Goal: Communication & Community: Answer question/provide support

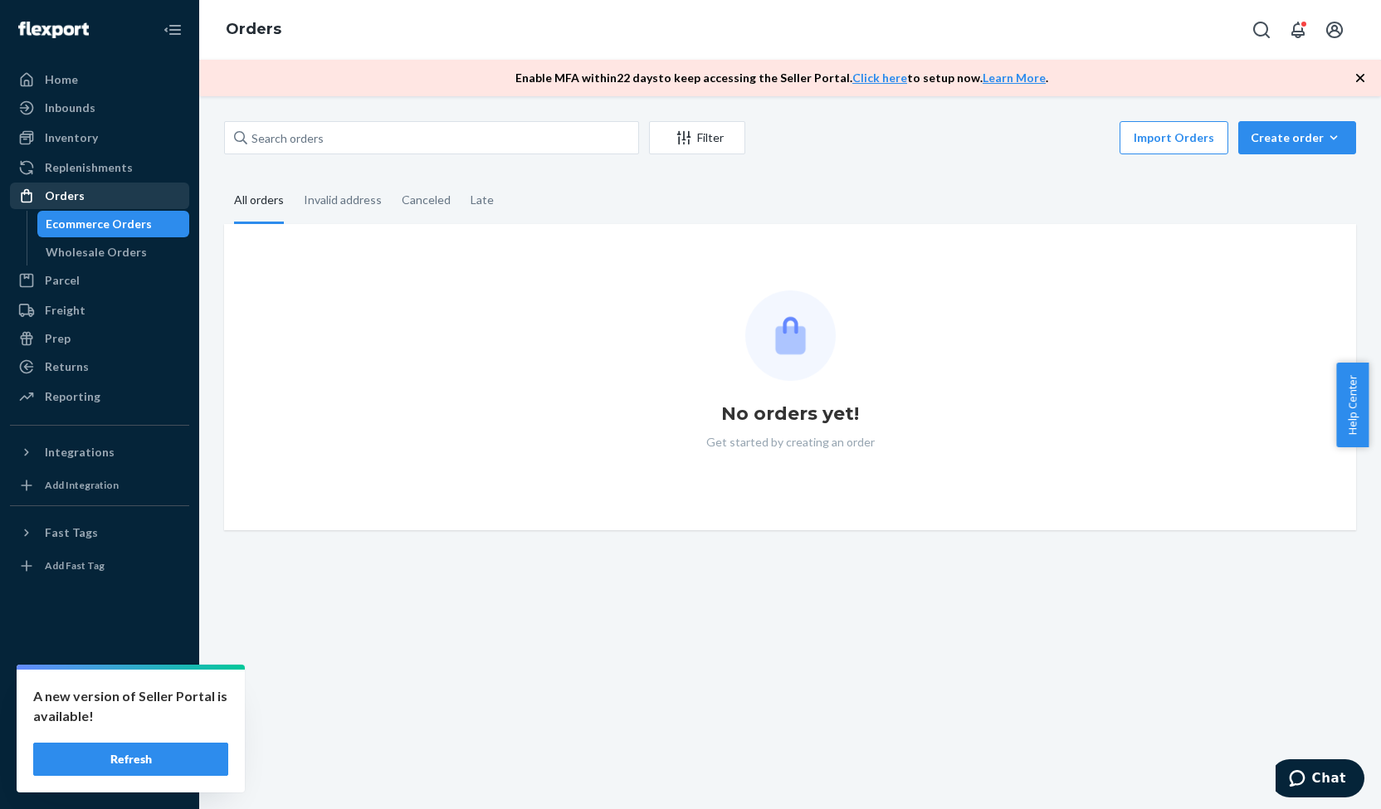
click at [133, 192] on div "Orders" at bounding box center [100, 195] width 176 height 23
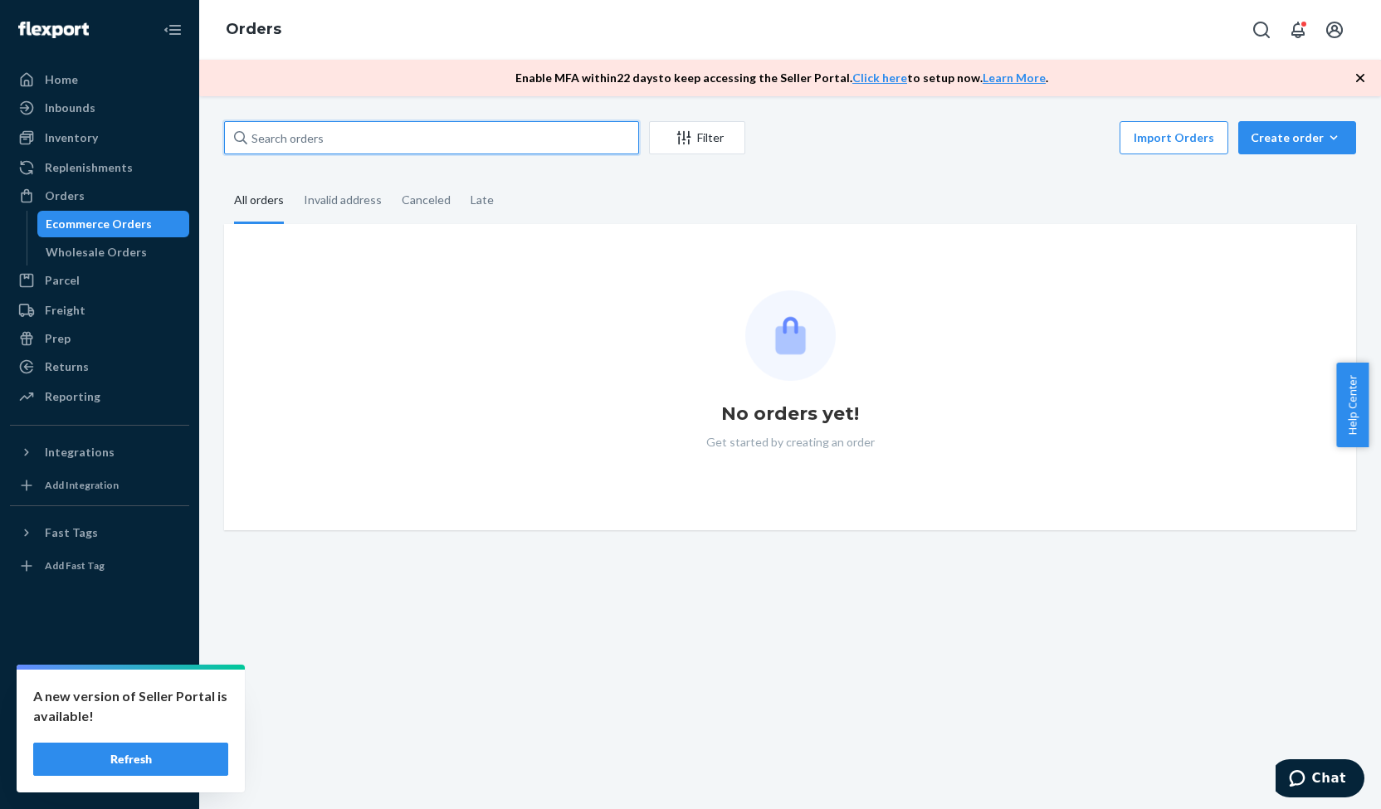
click at [310, 130] on input "text" at bounding box center [431, 137] width 415 height 33
paste input "3773254"
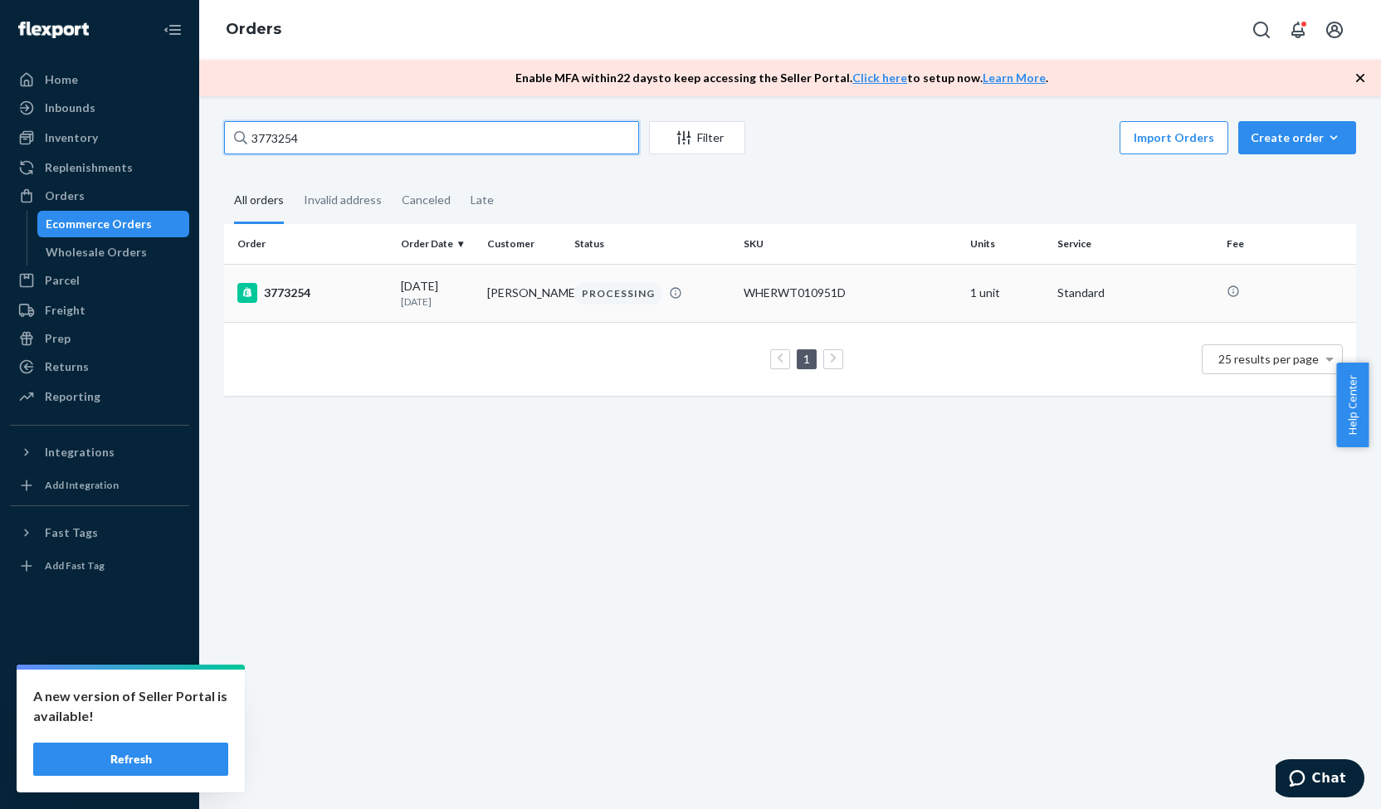
type input "3773254"
click at [276, 293] on div "3773254" at bounding box center [312, 293] width 150 height 20
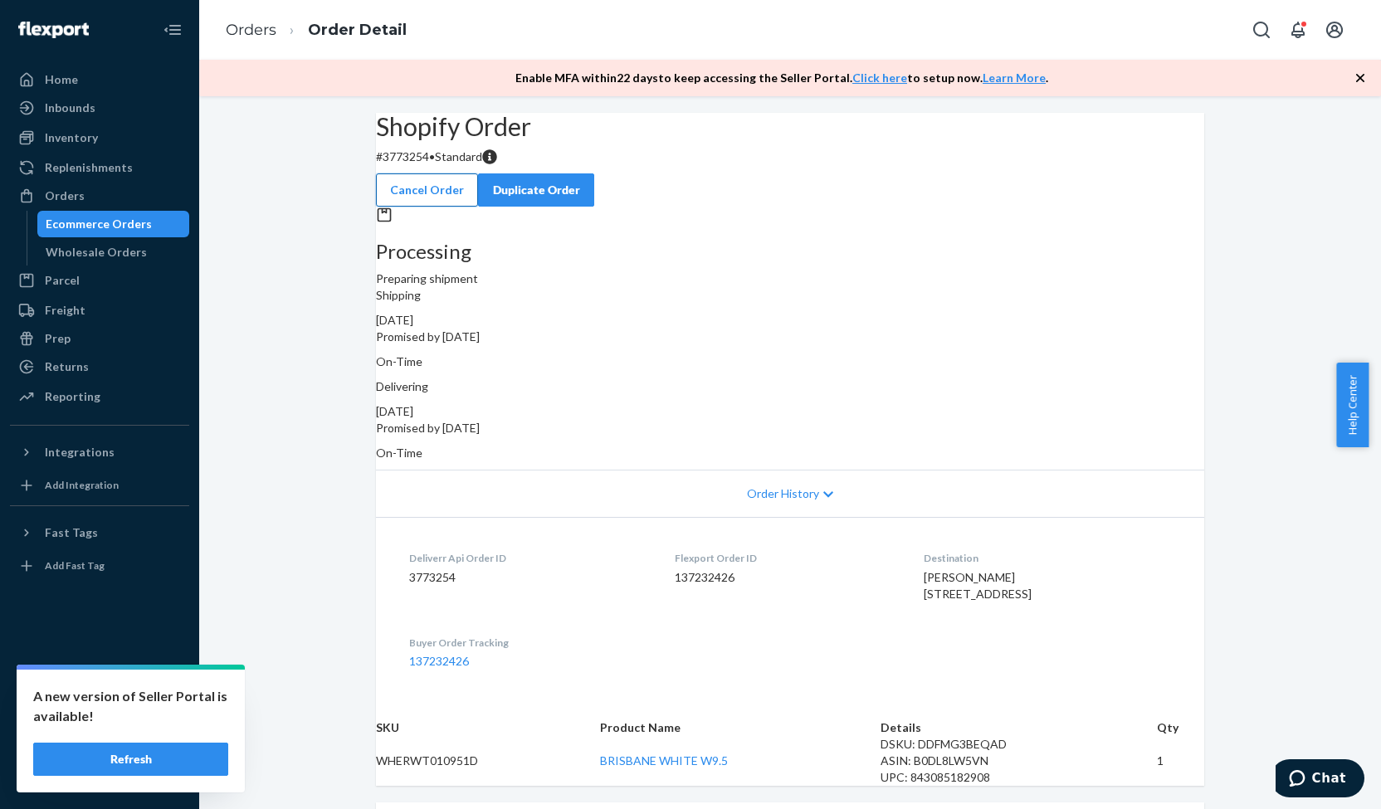
click at [478, 173] on button "Cancel Order" at bounding box center [427, 189] width 102 height 33
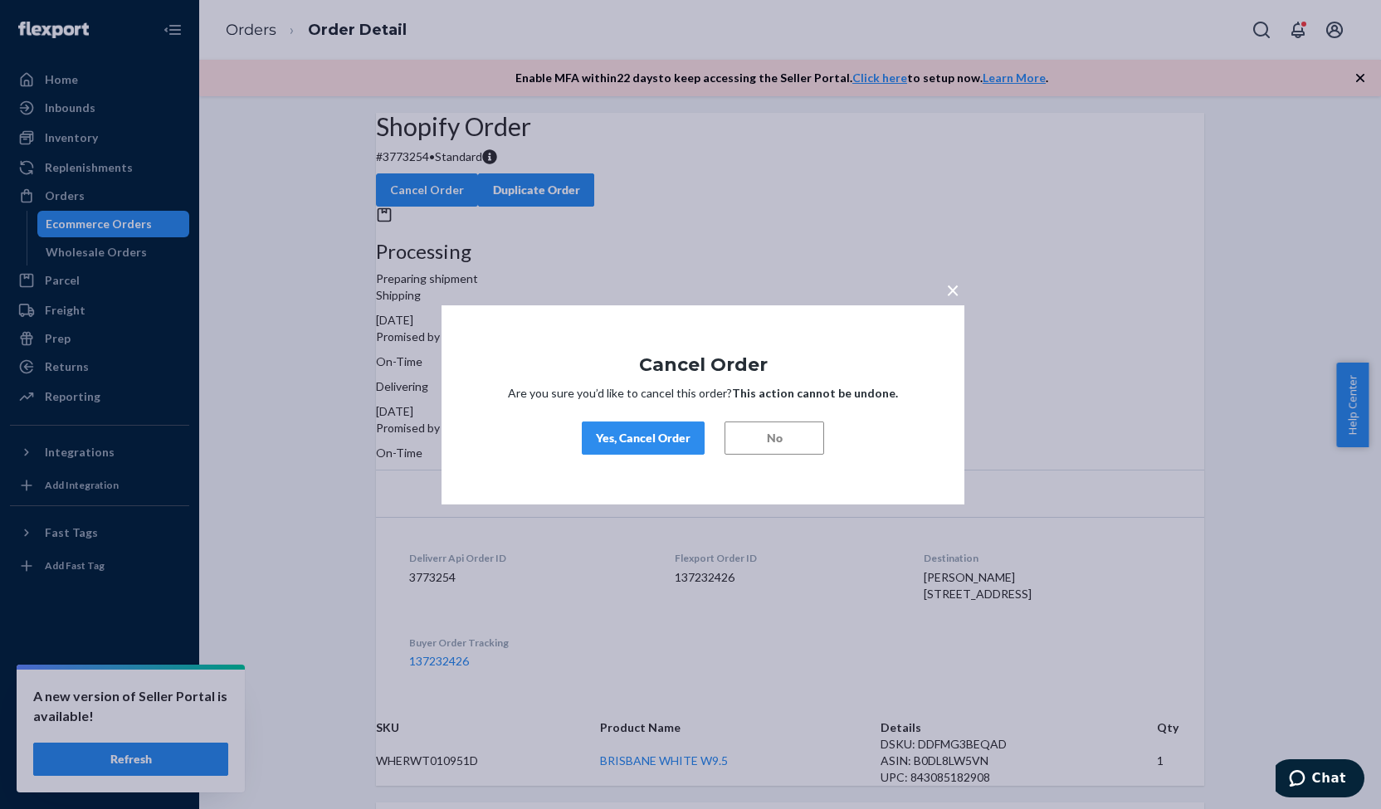
click at [644, 432] on div "Yes, Cancel Order" at bounding box center [643, 438] width 95 height 17
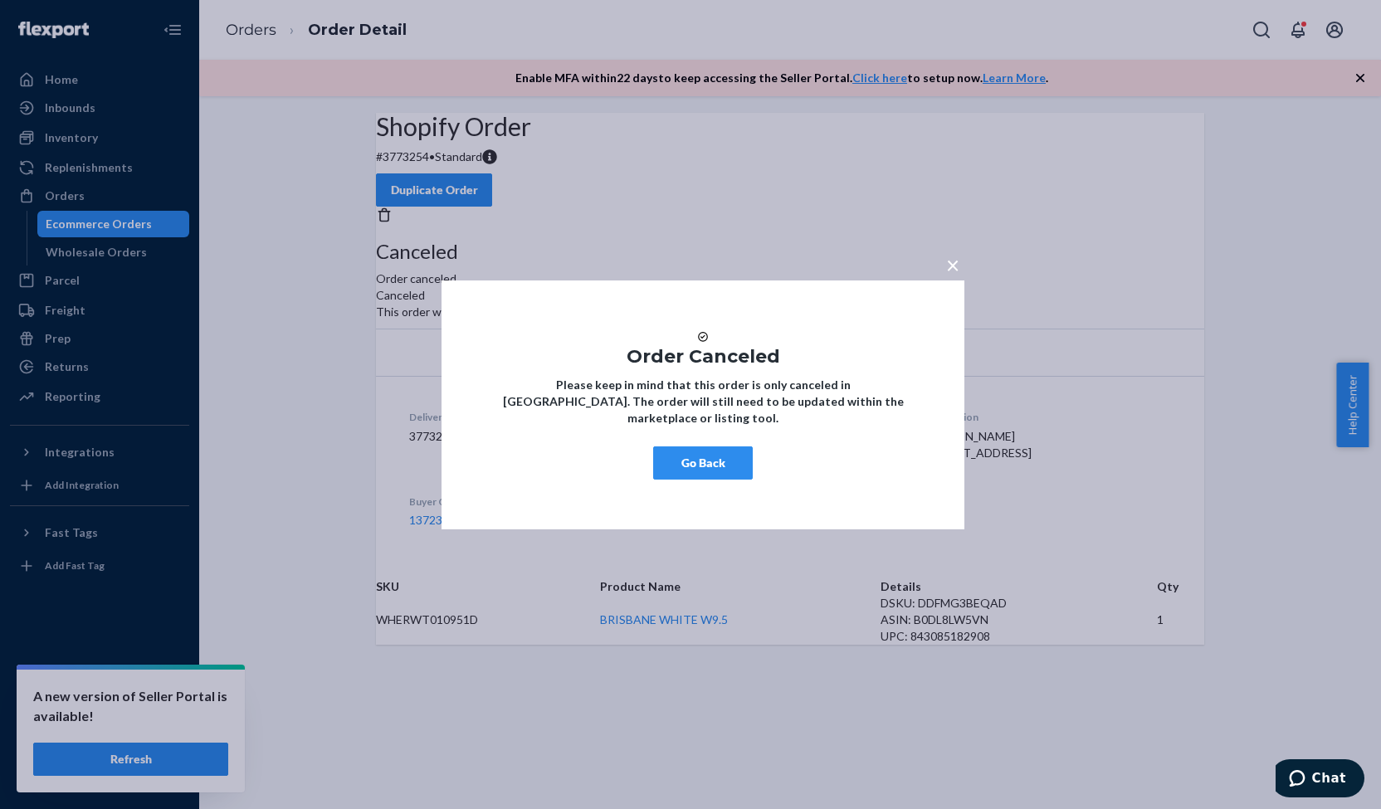
click at [955, 252] on span "×" at bounding box center [952, 264] width 13 height 28
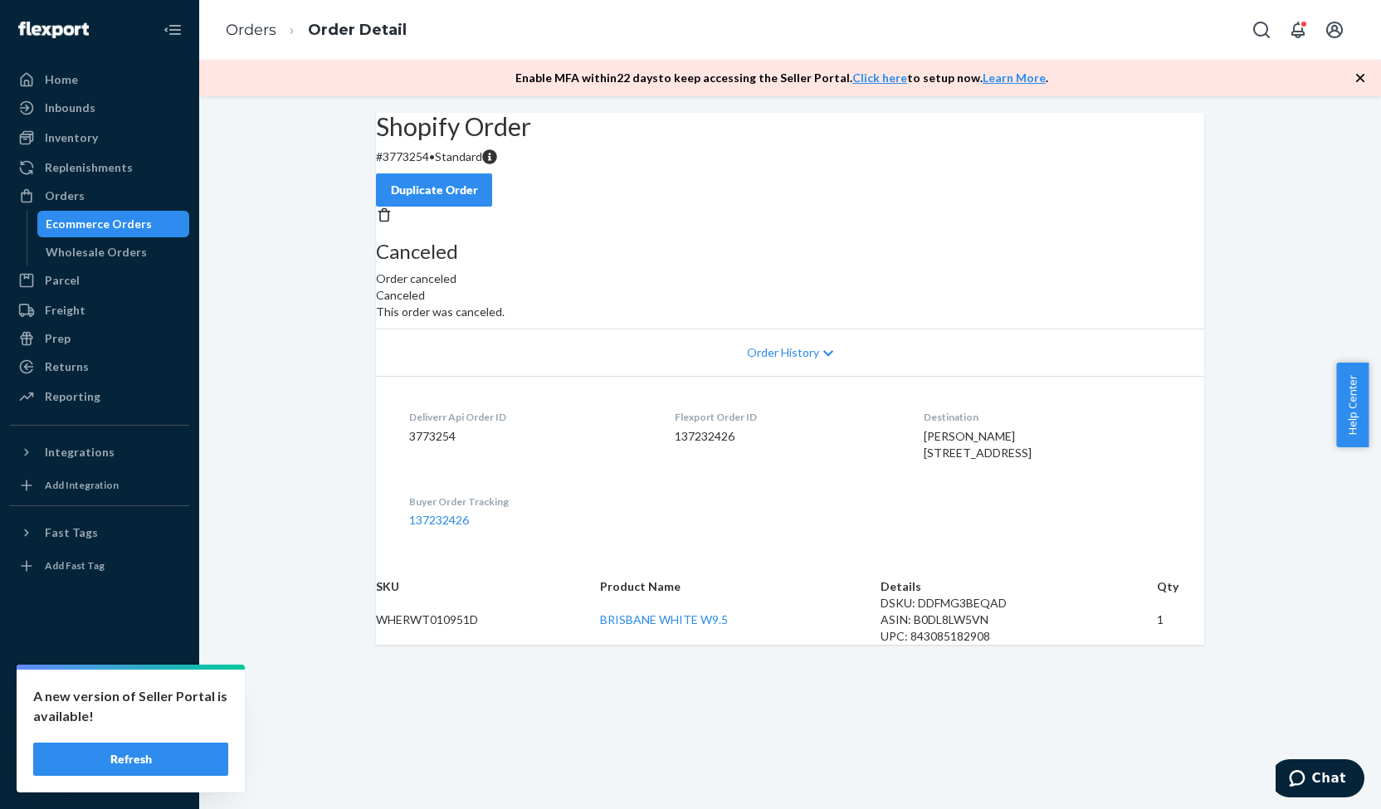
click at [478, 182] on div "Duplicate Order" at bounding box center [434, 190] width 88 height 17
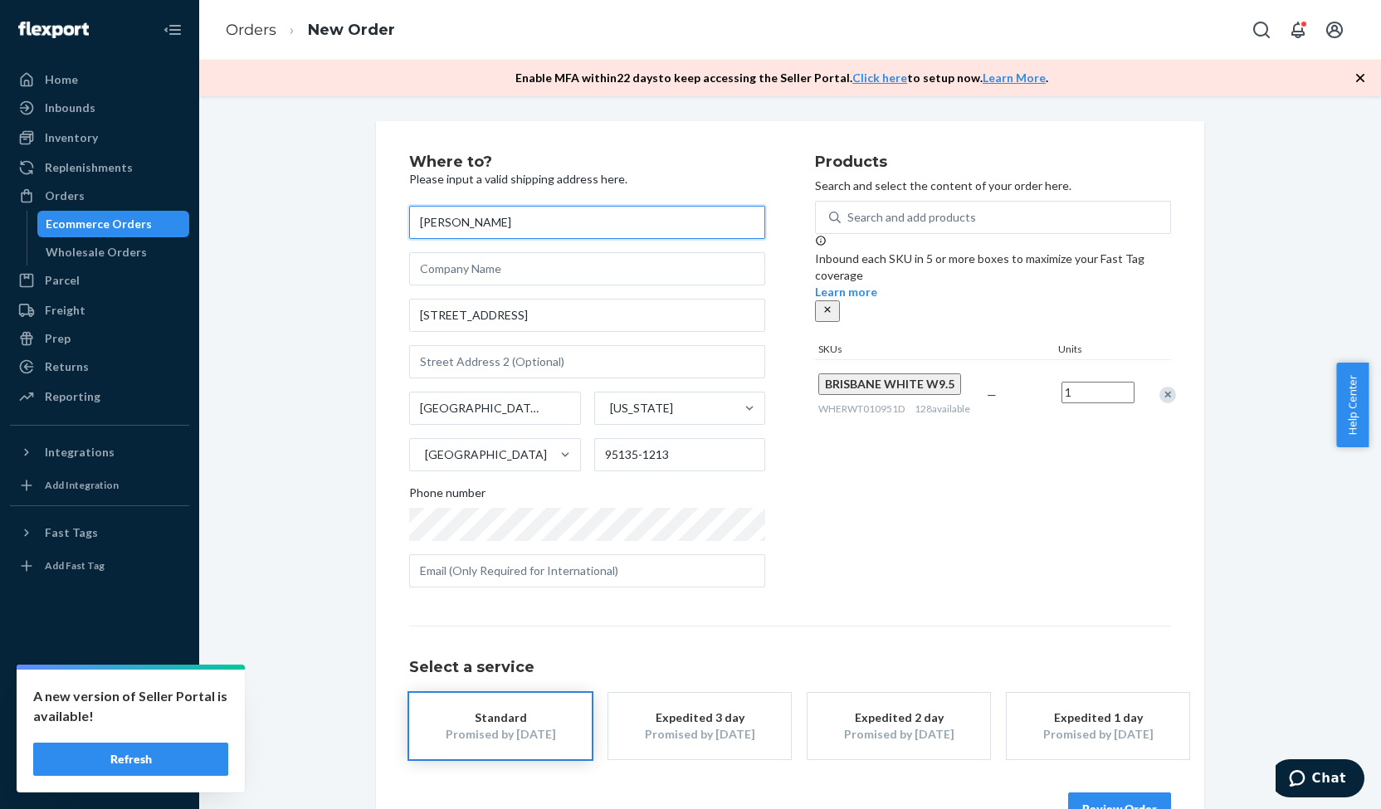
drag, startPoint x: 528, startPoint y: 227, endPoint x: 392, endPoint y: 231, distance: 136.2
click at [392, 231] on div "Where to? Please input a valid shipping address here. [PERSON_NAME] [STREET_ADD…" at bounding box center [790, 490] width 828 height 738
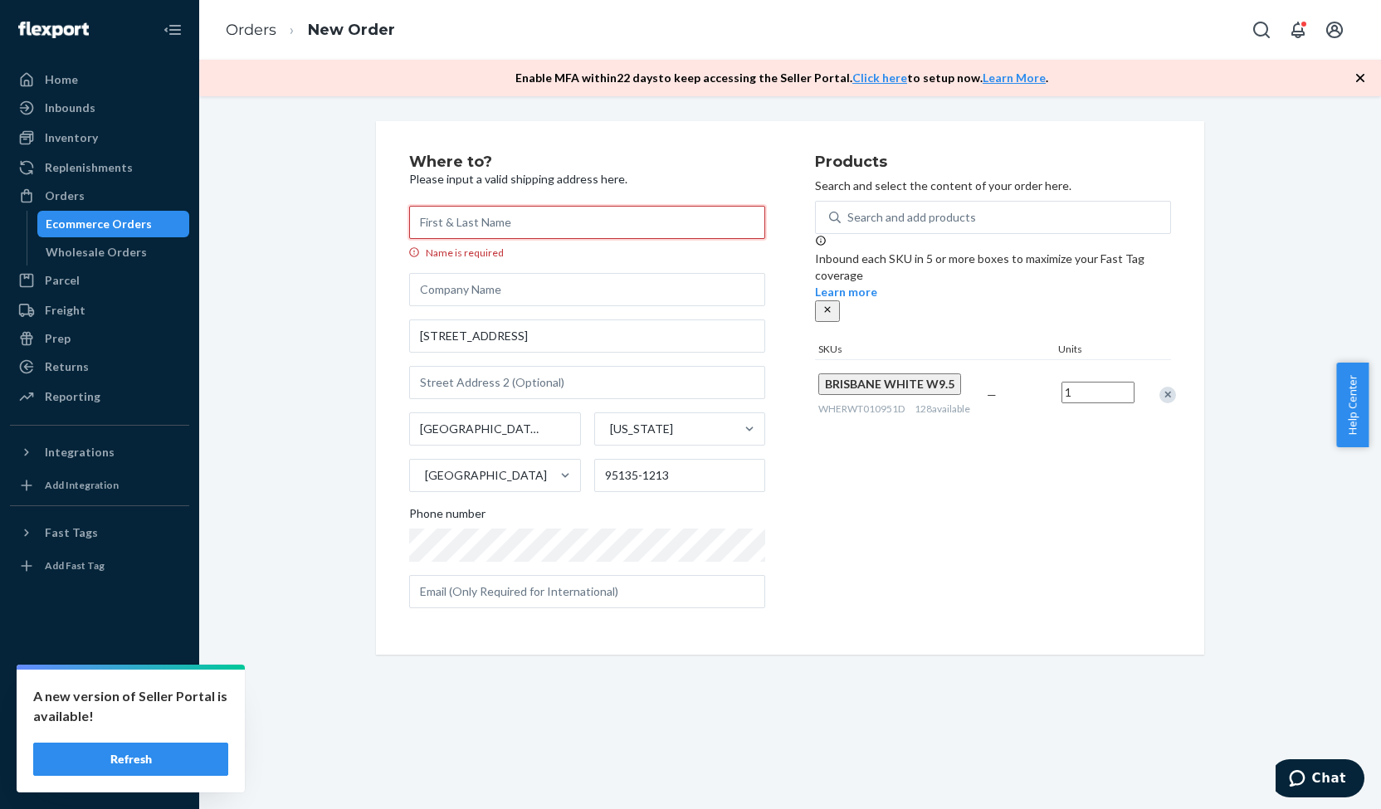
paste input "[PERSON_NAME]"
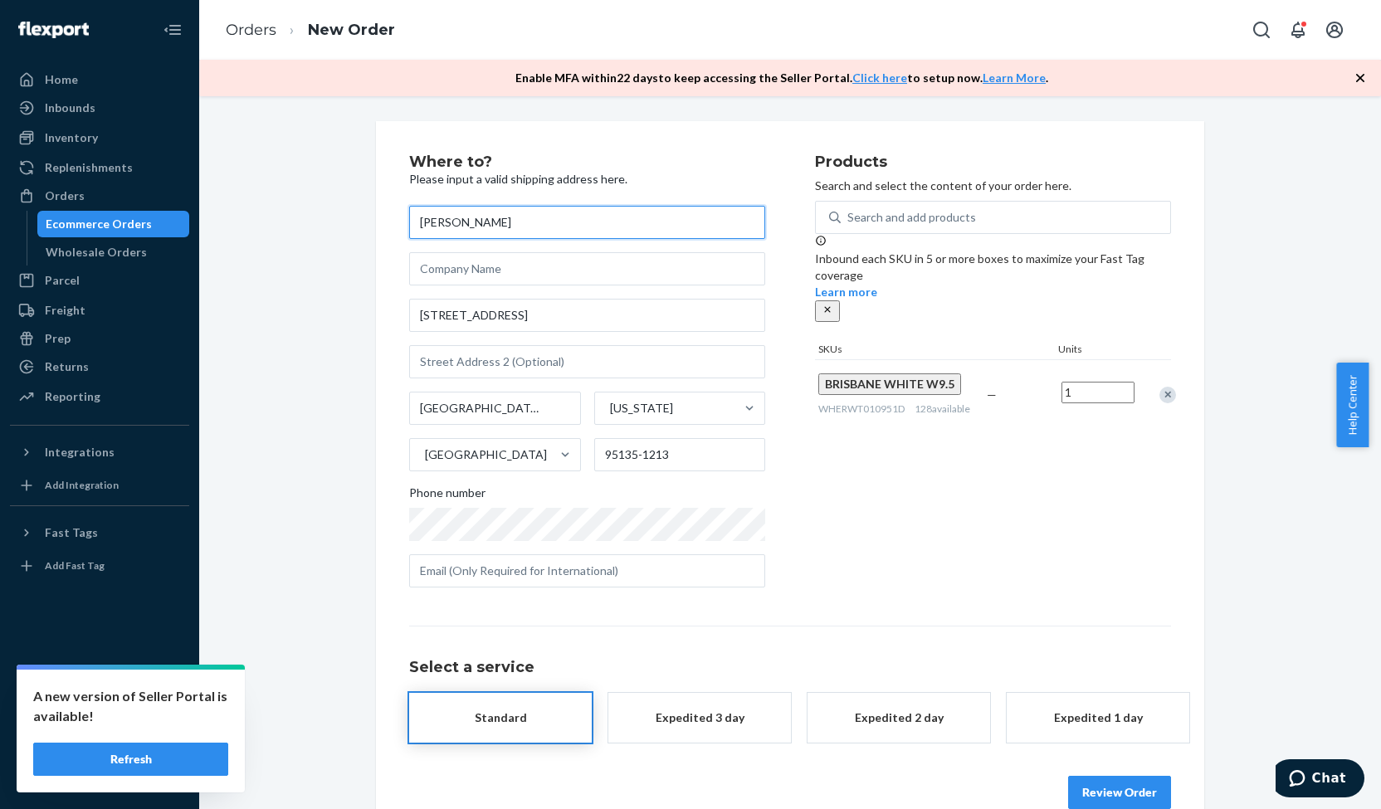
type input "[PERSON_NAME]"
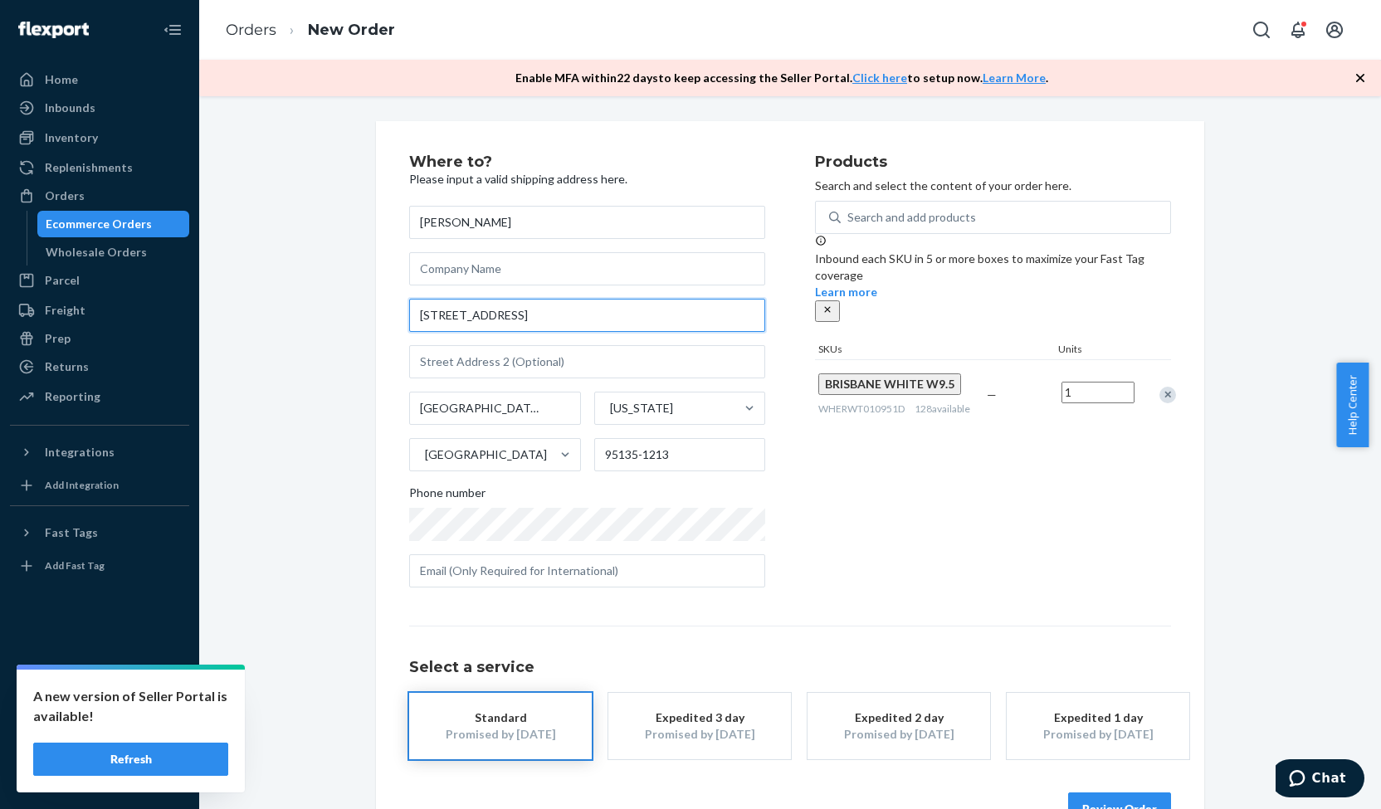
drag, startPoint x: 564, startPoint y: 320, endPoint x: 354, endPoint y: 336, distance: 210.7
click at [354, 336] on div "Where to? Please input a valid shipping address here. [PERSON_NAME] [STREET_ADD…" at bounding box center [790, 490] width 1157 height 738
paste input "1504. [GEOGRAPHIC_DATA][PERSON_NAME], [GEOGRAPHIC_DATA], ca 94507"
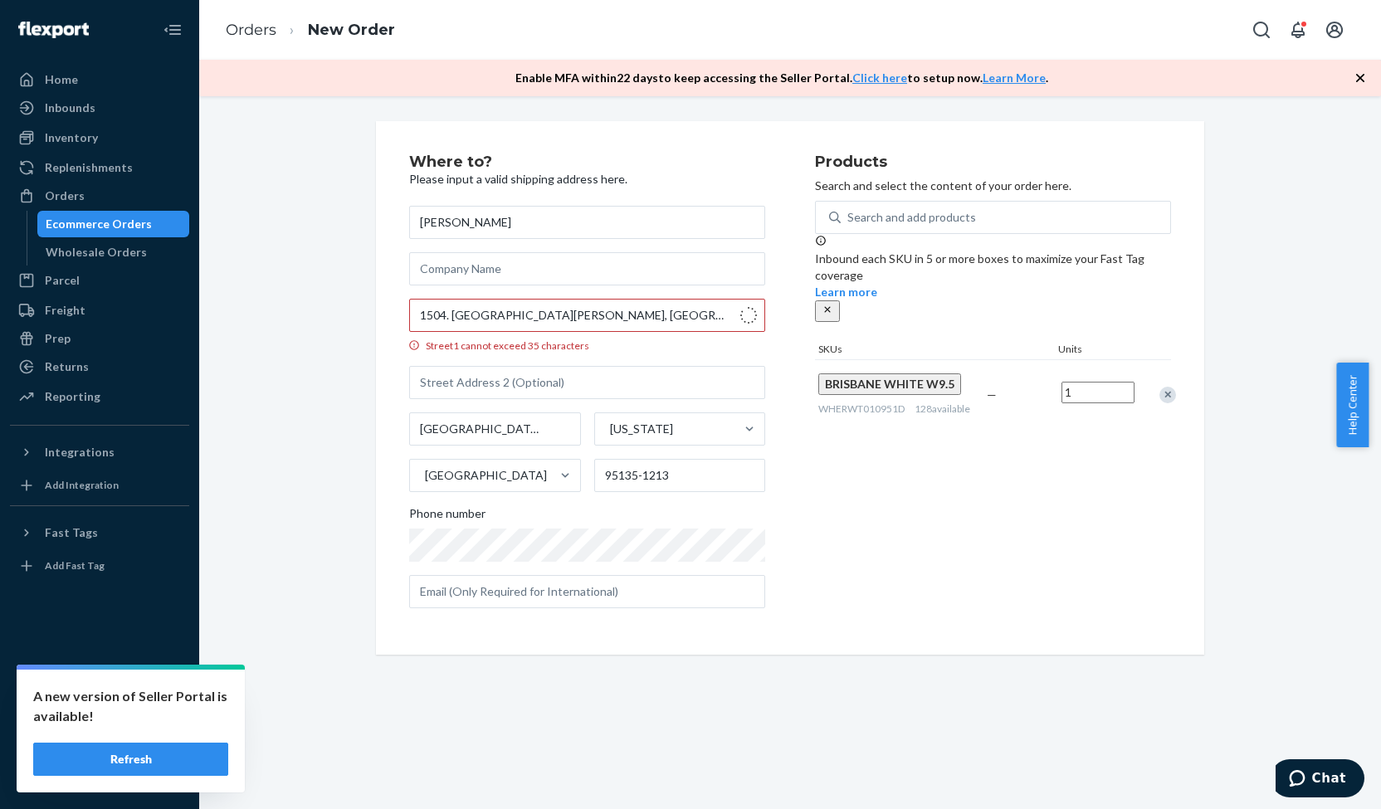
type input "[STREET_ADDRESS][PERSON_NAME]"
type input "Alamo"
type input "94507"
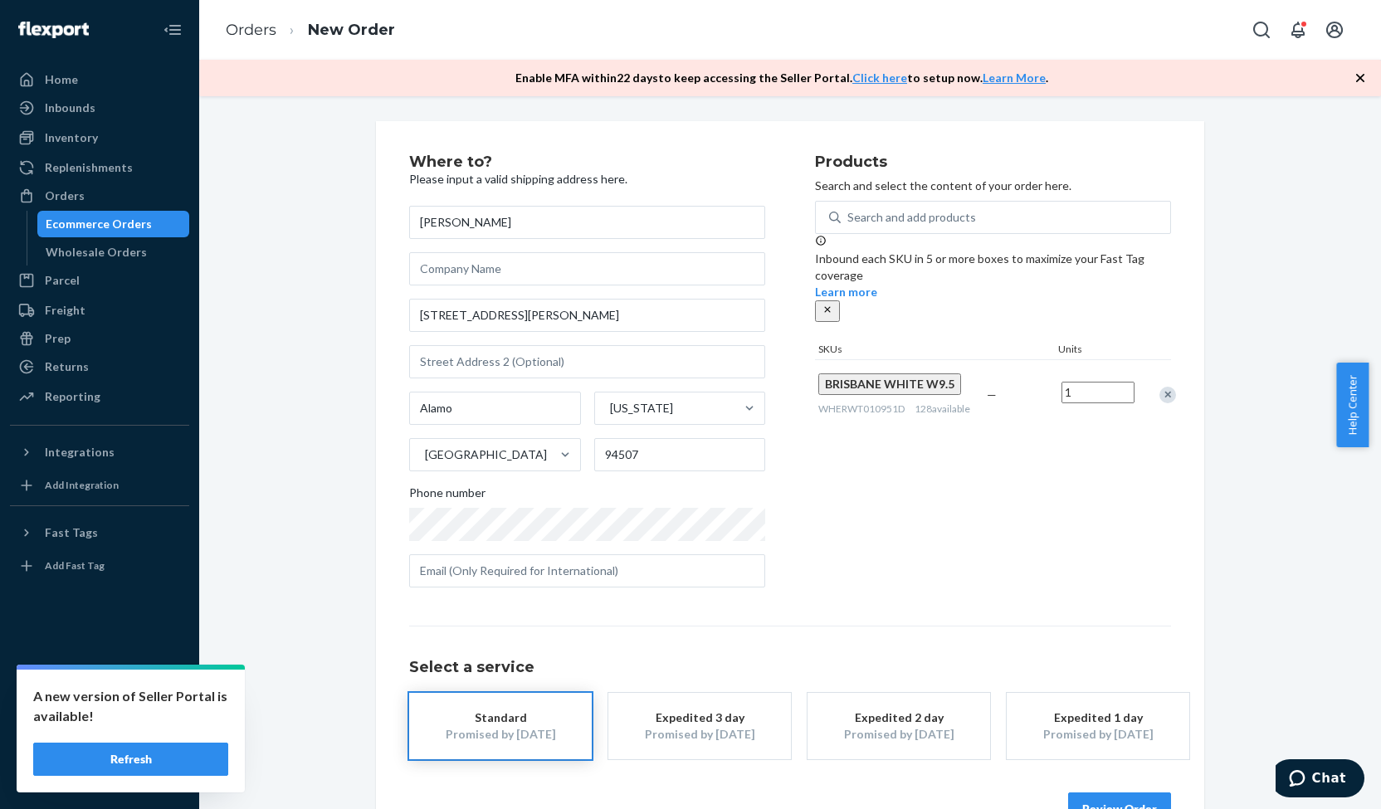
scroll to position [48, 0]
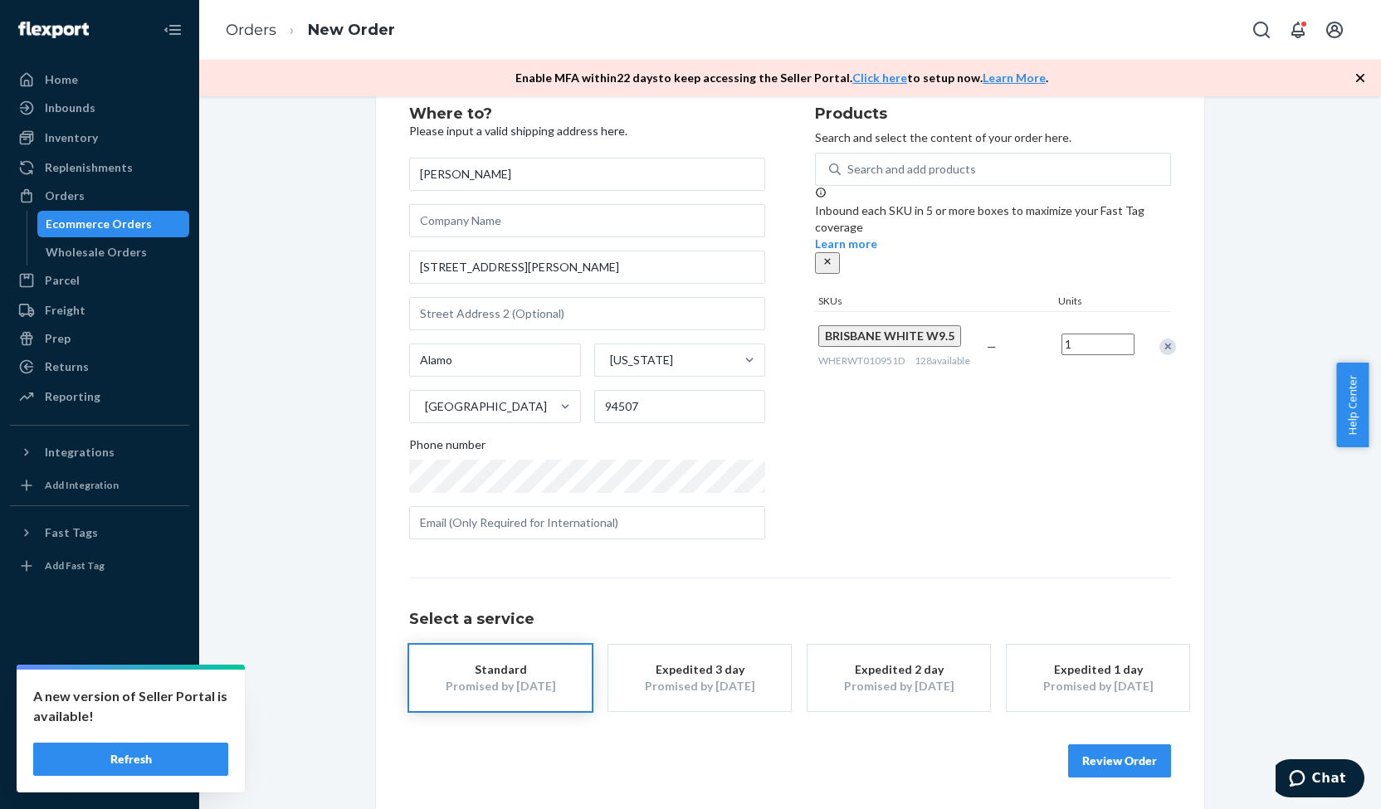
click at [1121, 749] on button "Review Order" at bounding box center [1119, 761] width 103 height 33
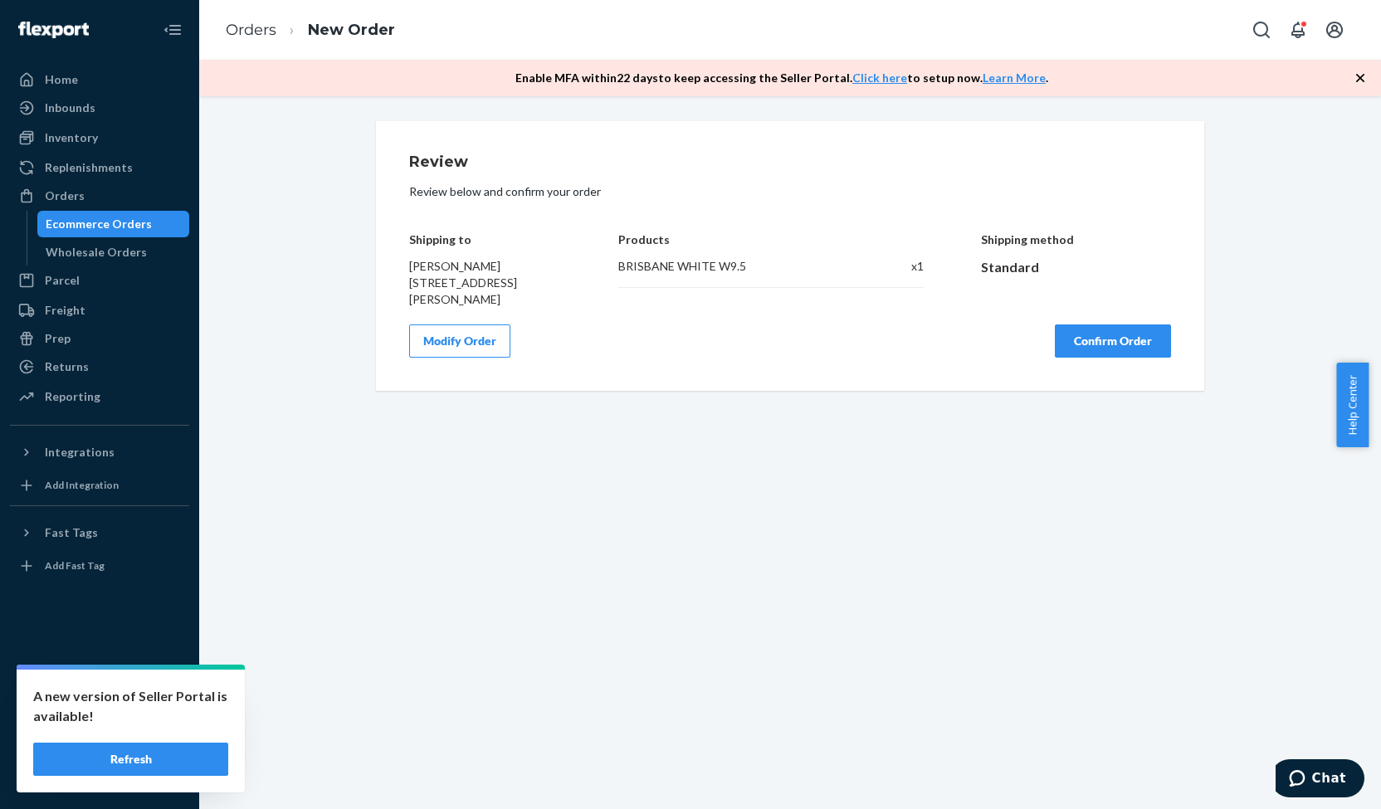
drag, startPoint x: 400, startPoint y: 263, endPoint x: 502, endPoint y: 300, distance: 108.4
click at [502, 300] on div "Review Review below and confirm your order Shipping to [PERSON_NAME] [STREET_AD…" at bounding box center [790, 256] width 828 height 270
copy span "[PERSON_NAME] [STREET_ADDRESS][PERSON_NAME]"
click at [1085, 343] on button "Confirm Order" at bounding box center [1113, 341] width 116 height 33
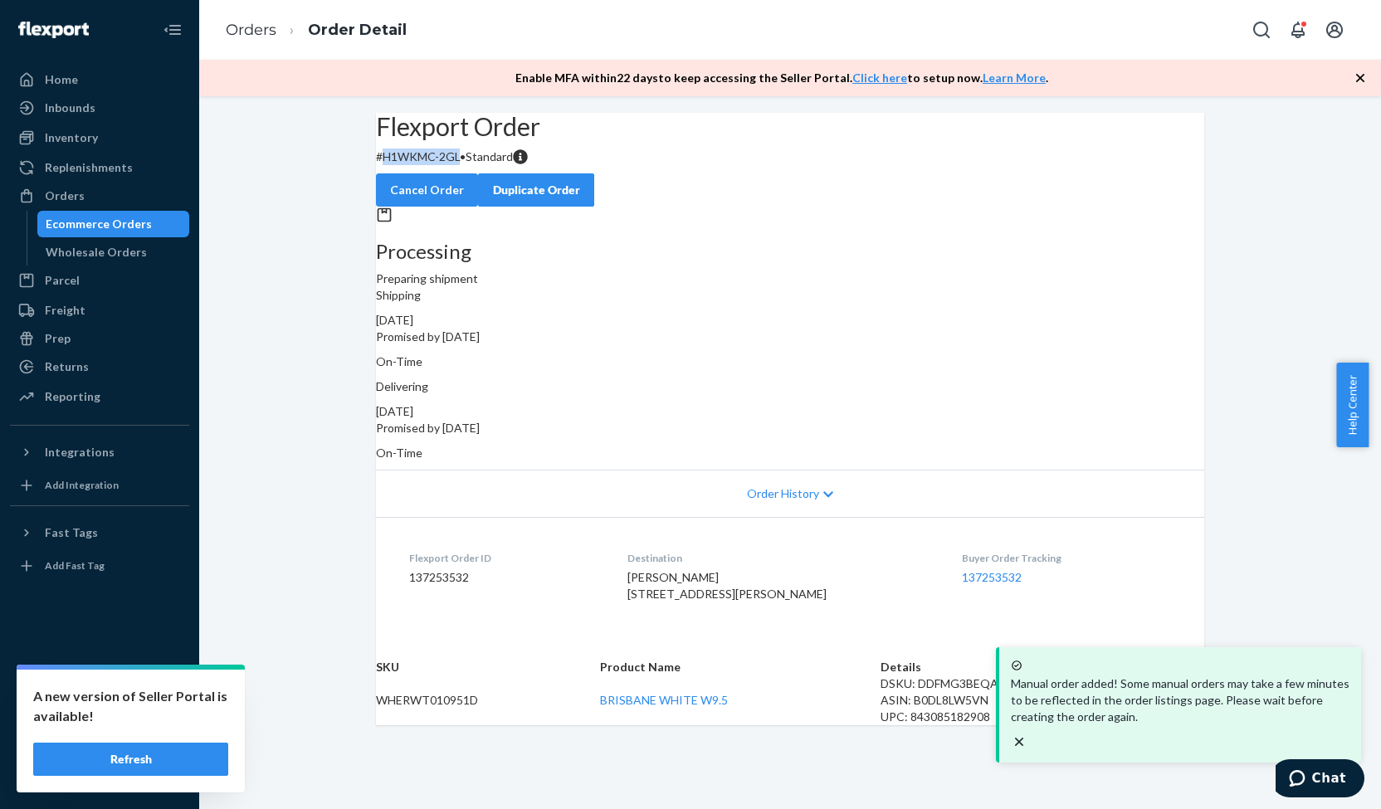
drag, startPoint x: 408, startPoint y: 199, endPoint x: 489, endPoint y: 198, distance: 81.3
click at [489, 165] on p "# H1WKMC-2GL • Standard" at bounding box center [790, 157] width 828 height 17
copy p "H1WKMC-2GL"
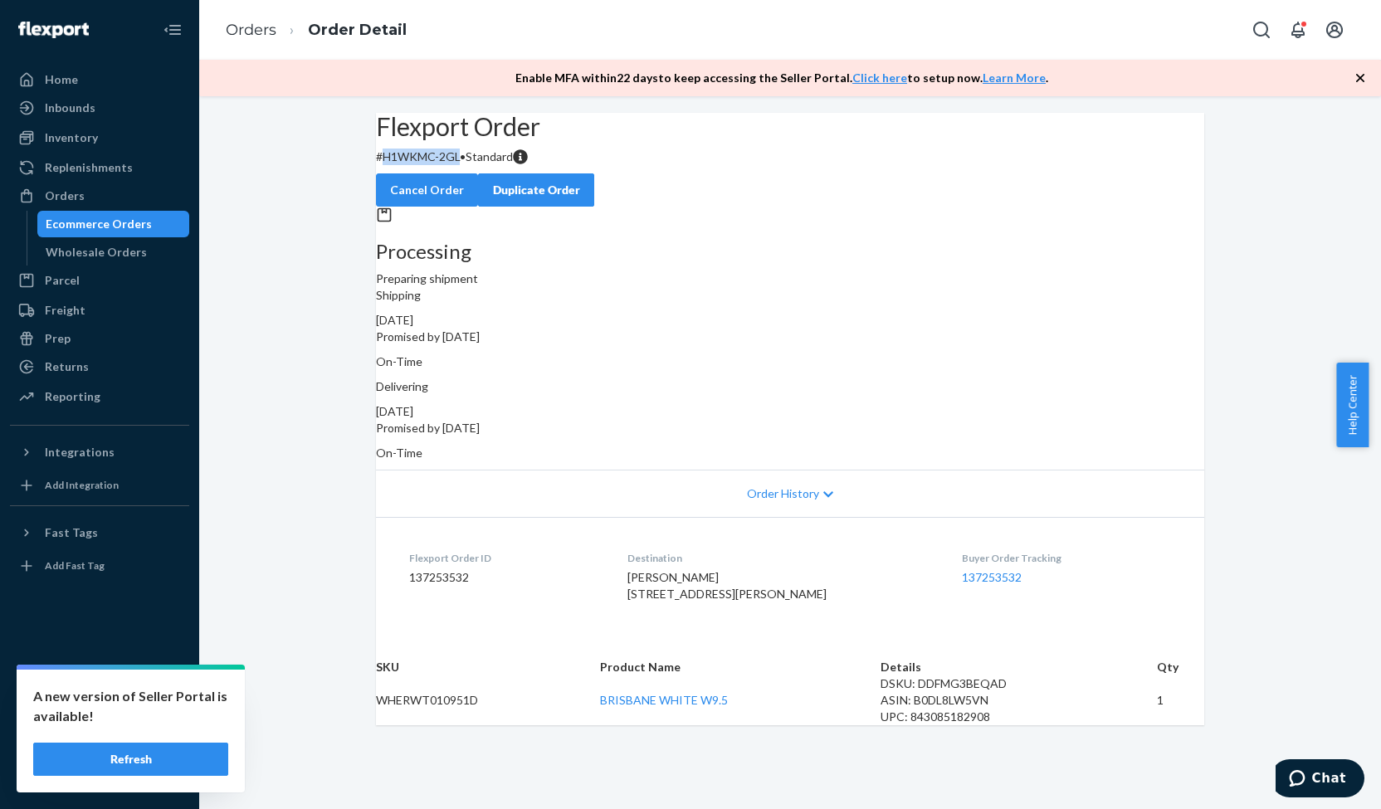
drag, startPoint x: 144, startPoint y: 188, endPoint x: 209, endPoint y: 168, distance: 68.0
click at [144, 188] on div "Orders" at bounding box center [100, 195] width 176 height 23
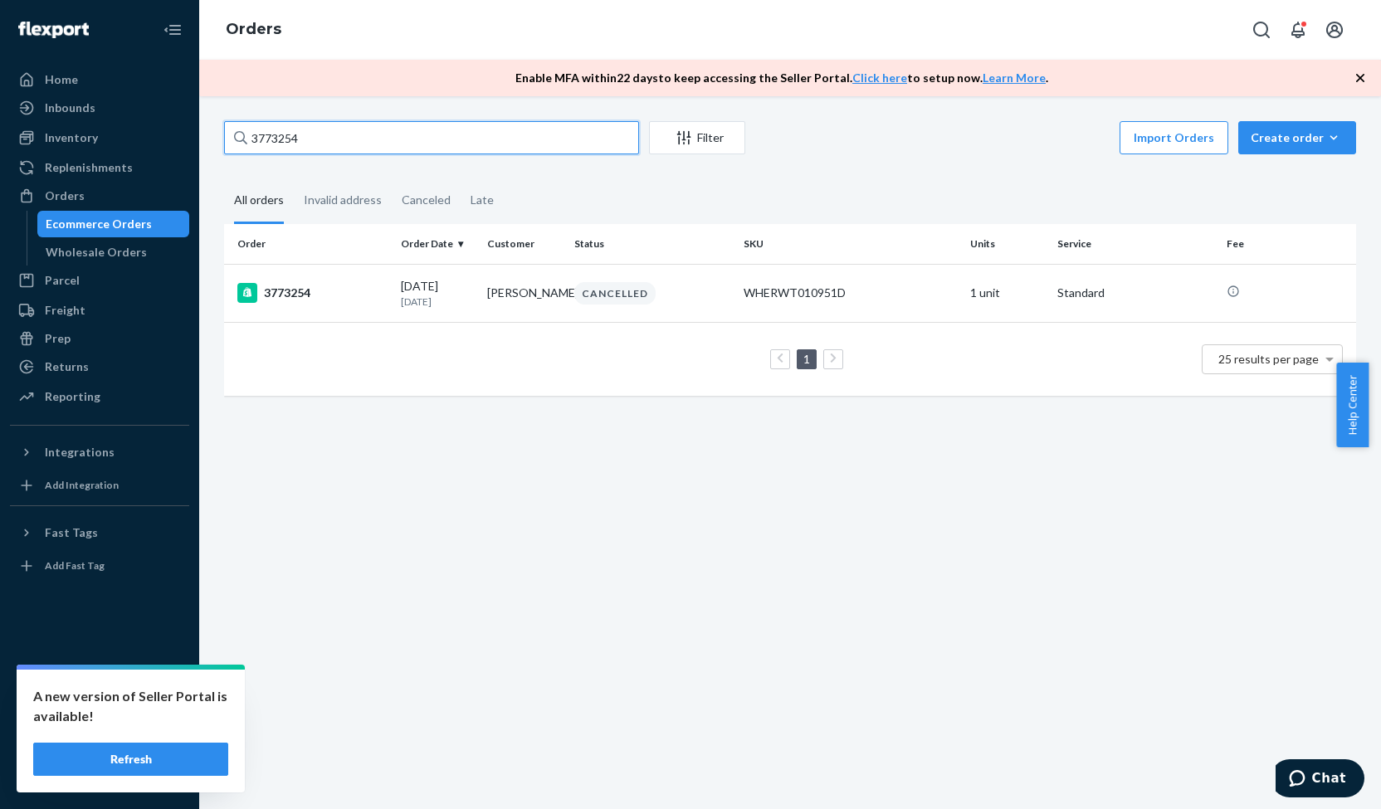
drag, startPoint x: 251, startPoint y: 139, endPoint x: 216, endPoint y: 139, distance: 34.9
click at [216, 139] on div "3773254 Filter Import Orders Create order Ecommerce order Removal order All ord…" at bounding box center [790, 266] width 1157 height 291
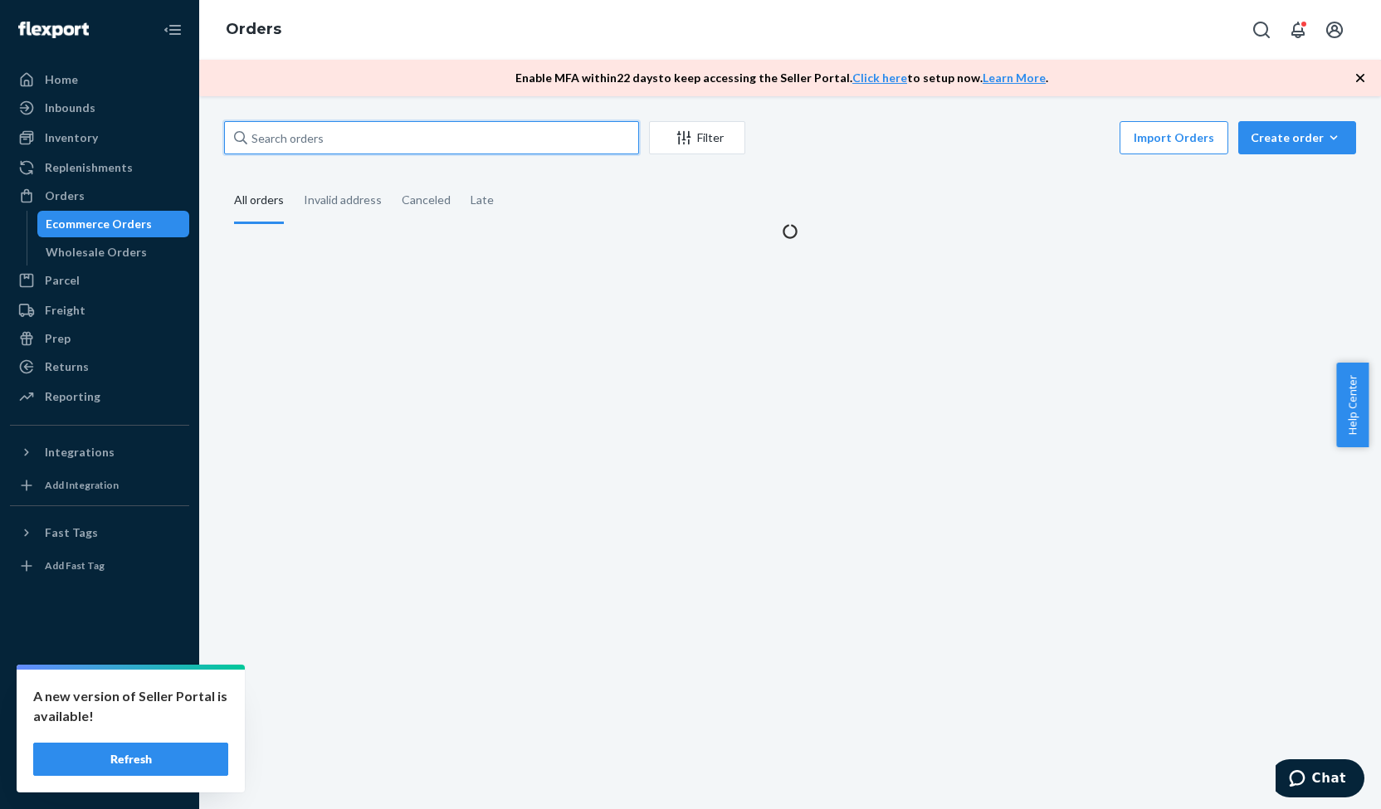
paste input "3773721"
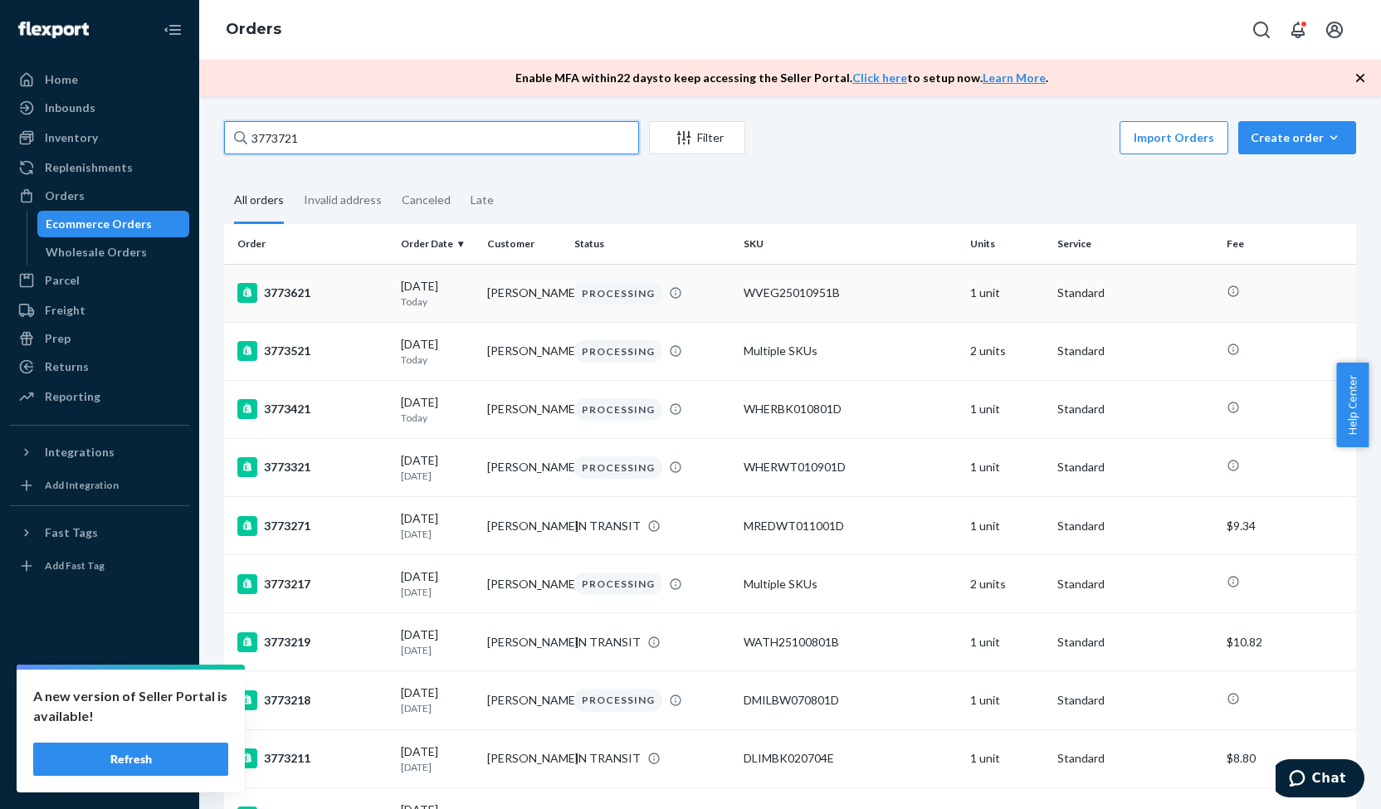
type input "3773721"
click at [288, 303] on div "3773621" at bounding box center [312, 293] width 150 height 20
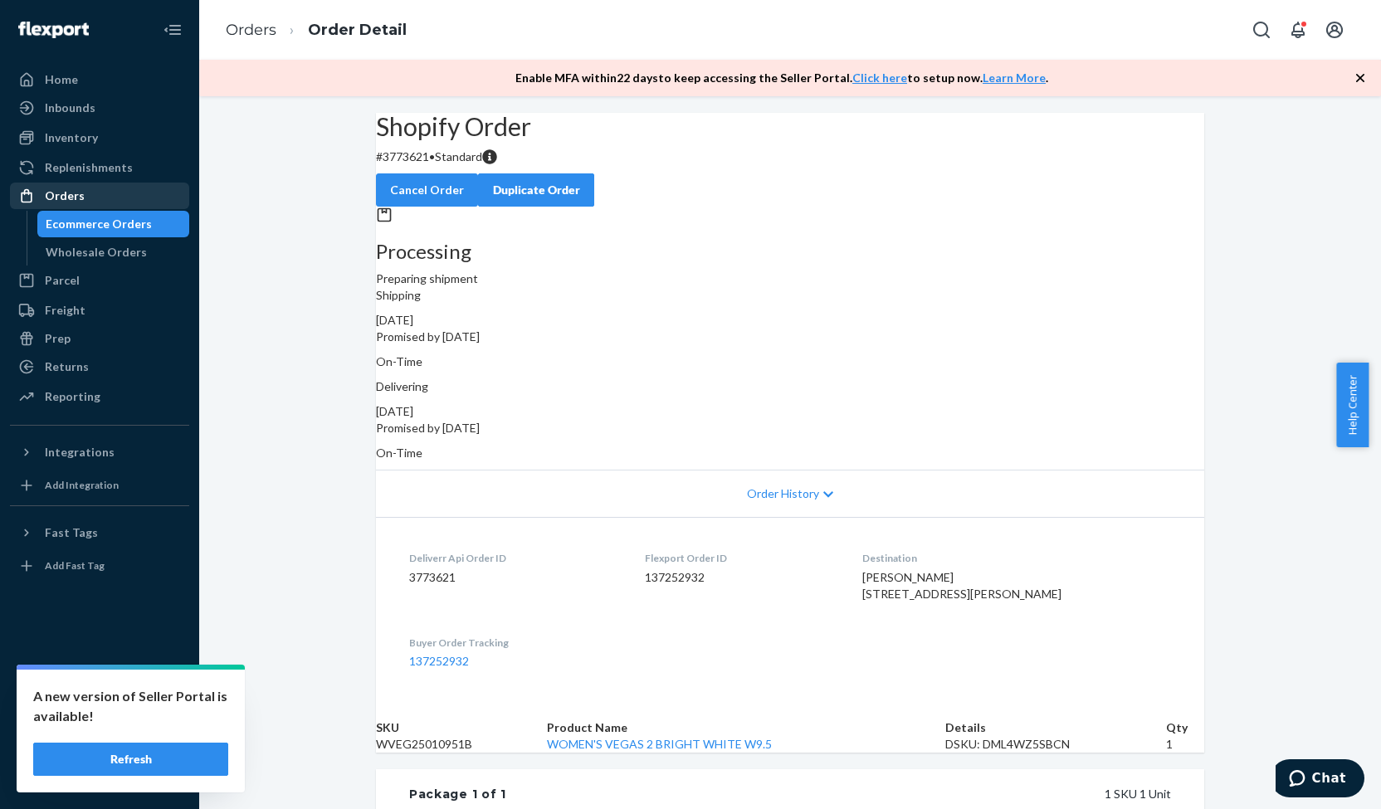
click at [130, 195] on div "Orders" at bounding box center [100, 195] width 176 height 23
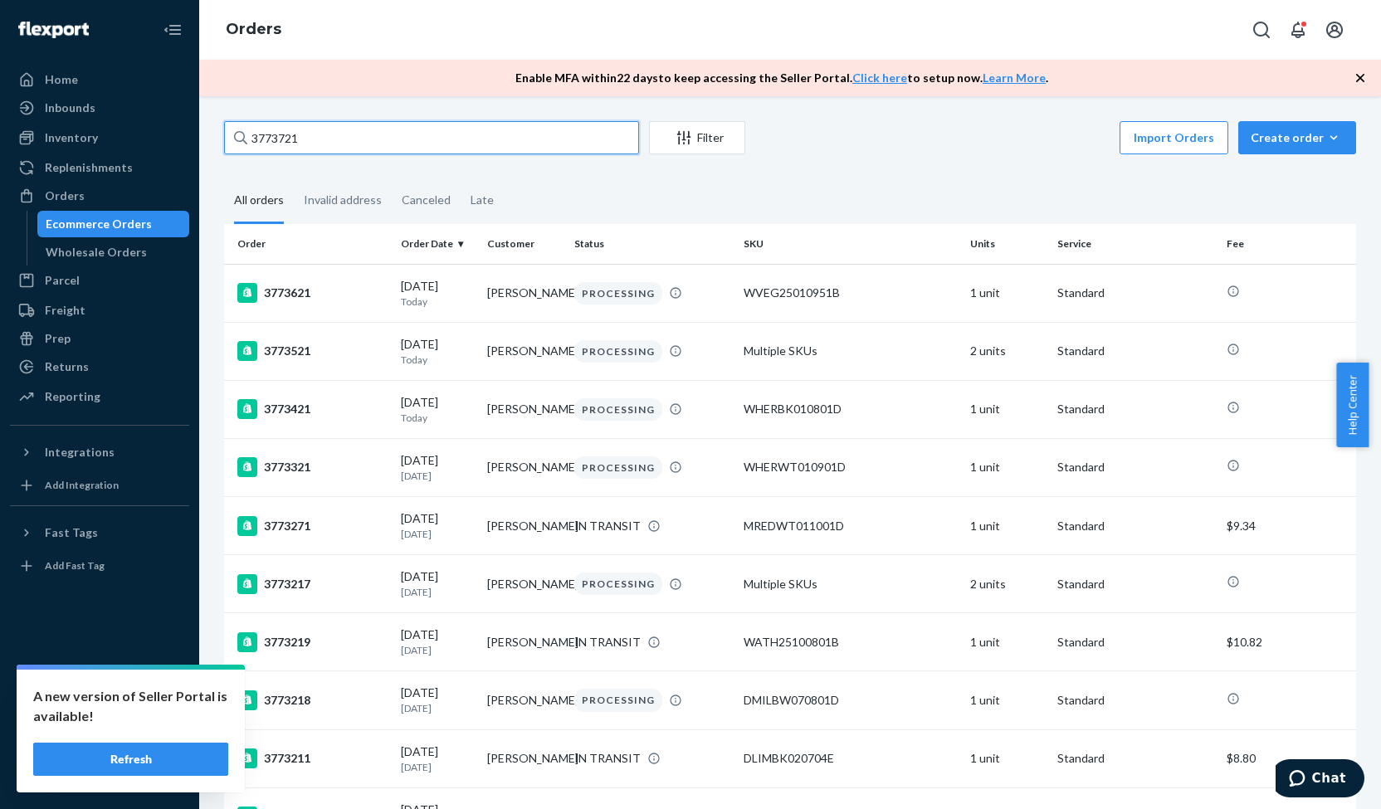
drag, startPoint x: 334, startPoint y: 129, endPoint x: 200, endPoint y: 149, distance: 135.0
click at [200, 149] on div "3773721 Filter Import Orders Create order Ecommerce order Removal order All ord…" at bounding box center [790, 452] width 1182 height 713
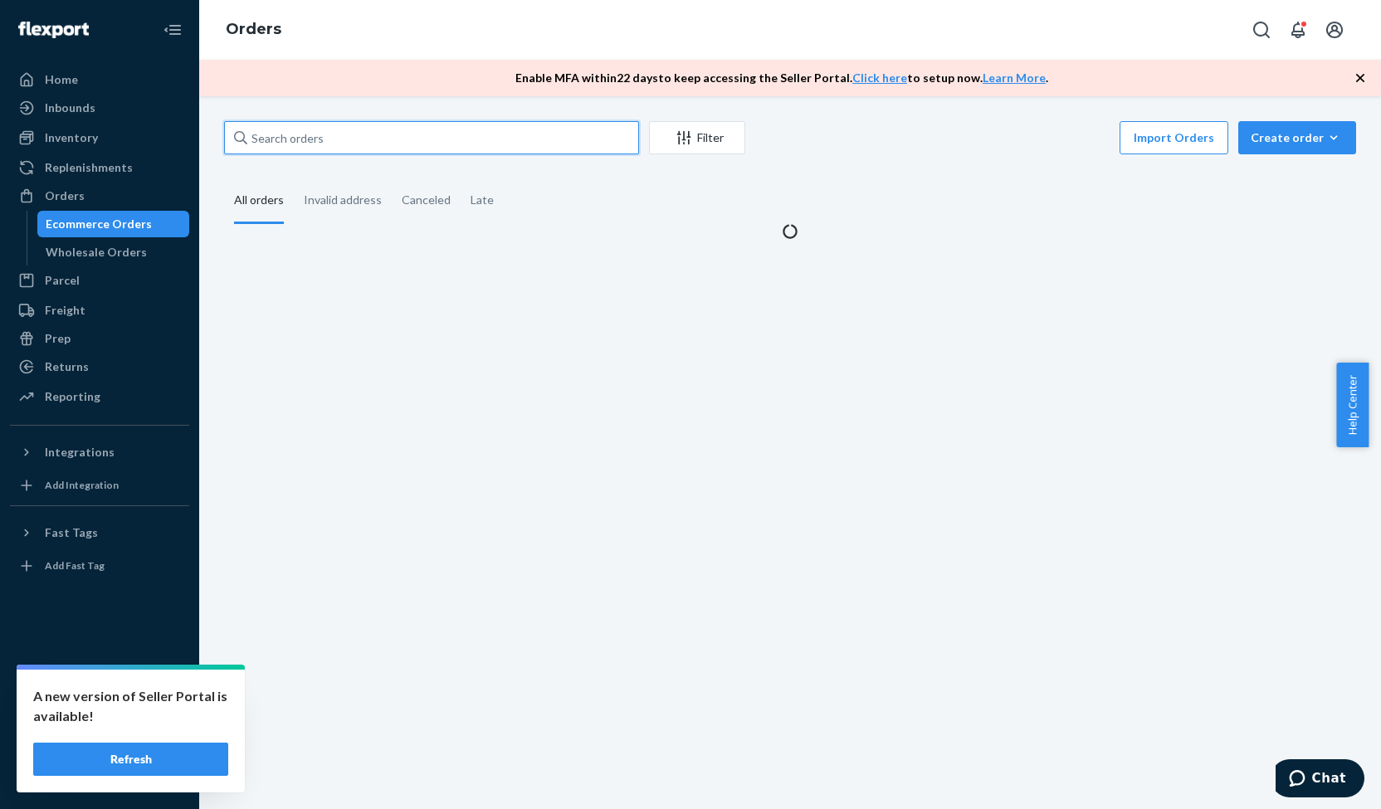
paste input "3773721"
type input "3773721"
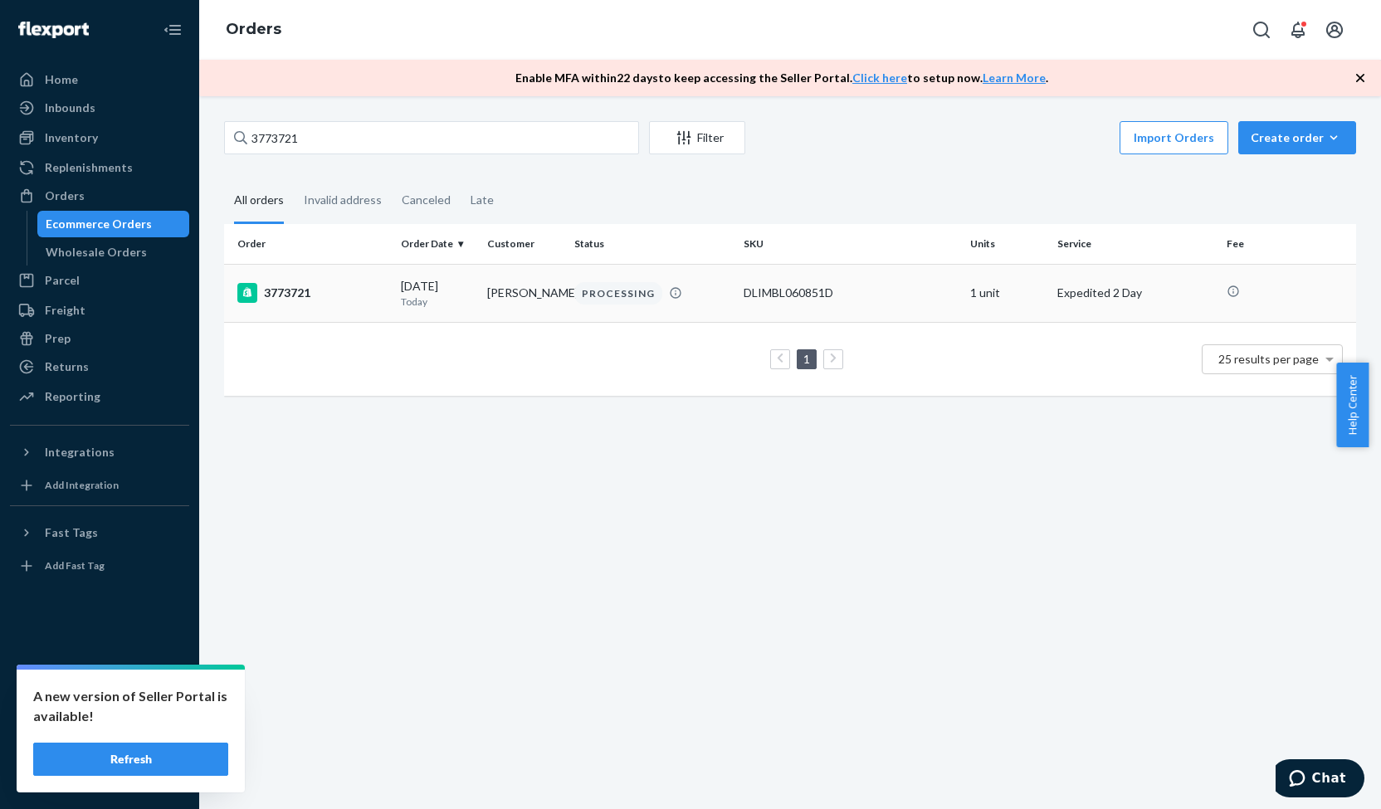
click at [299, 295] on div "3773721" at bounding box center [312, 293] width 150 height 20
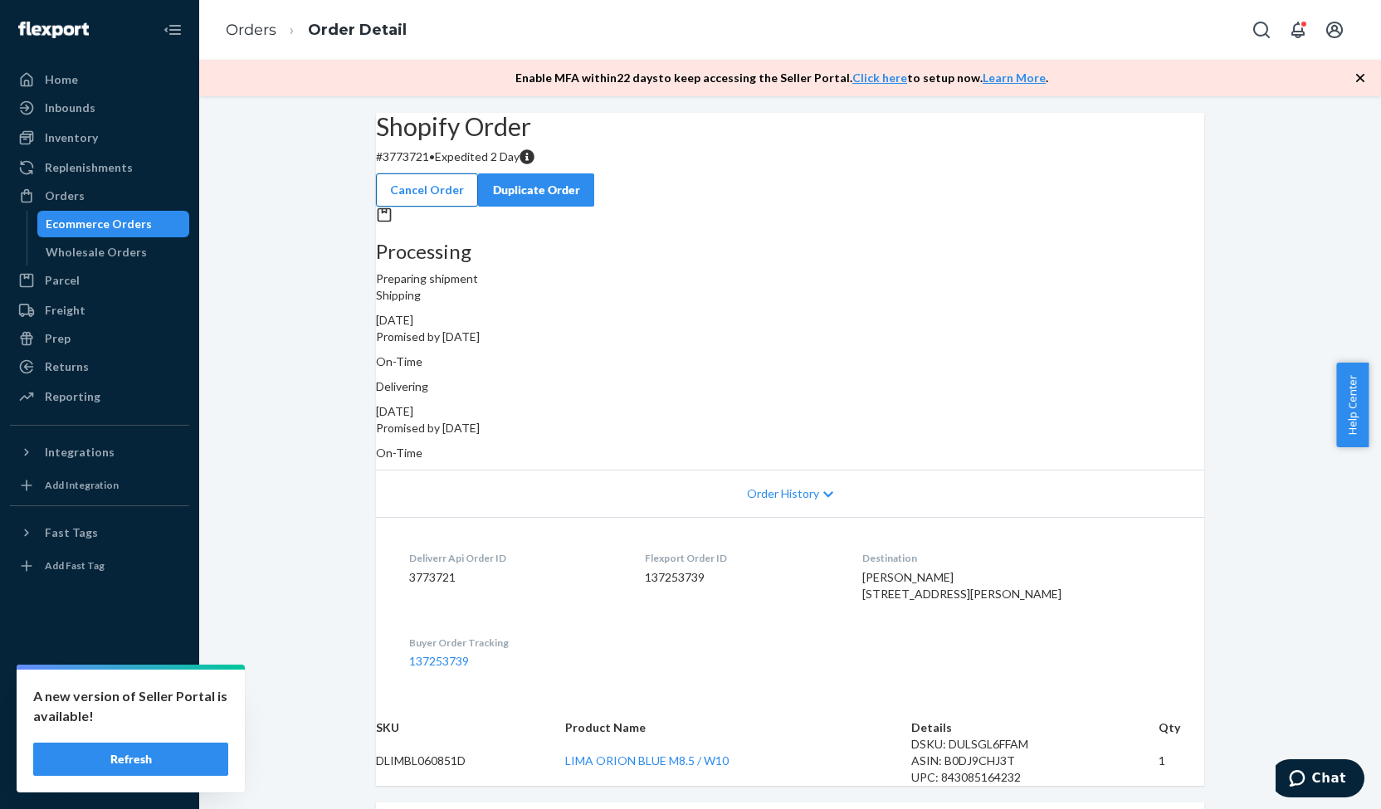
click at [478, 173] on button "Cancel Order" at bounding box center [427, 189] width 102 height 33
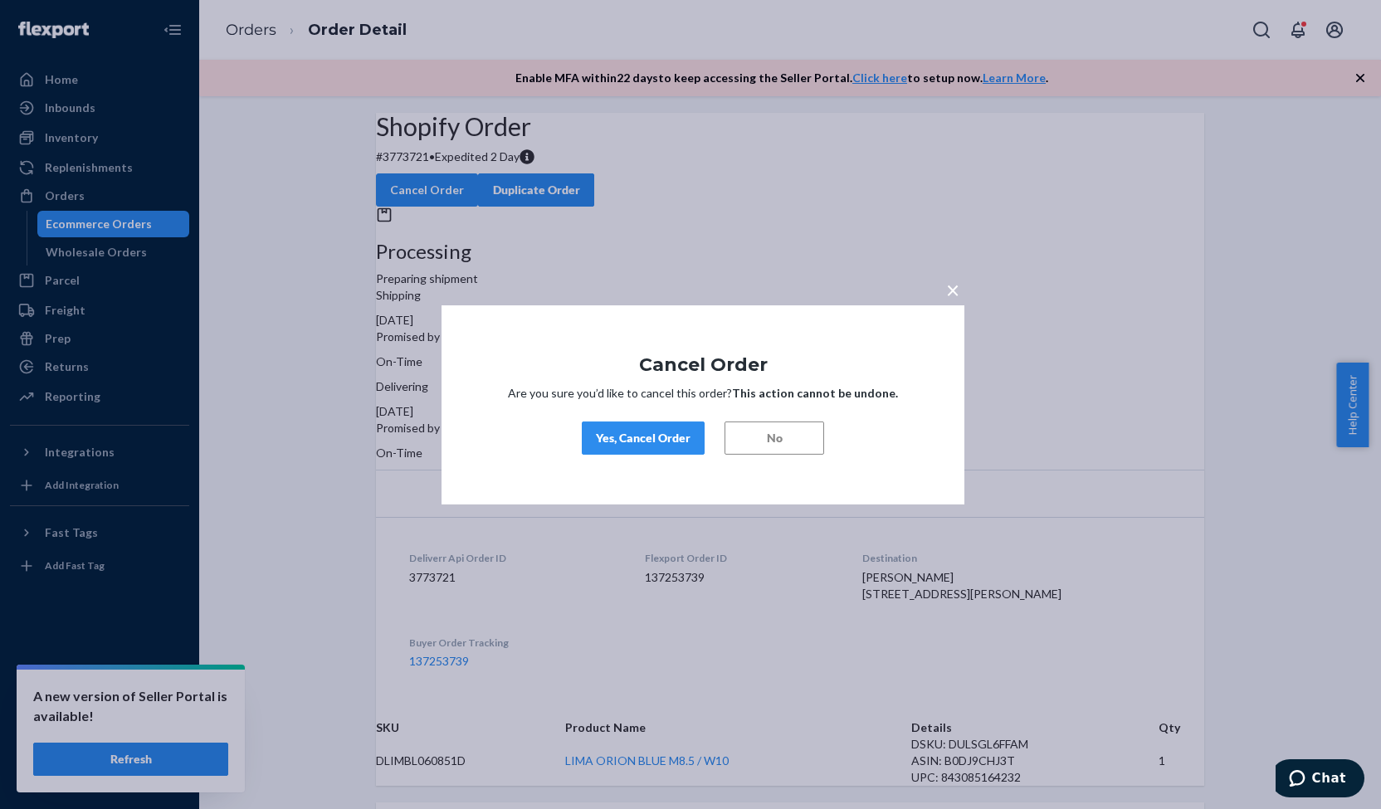
click at [676, 436] on div "Yes, Cancel Order" at bounding box center [643, 438] width 95 height 17
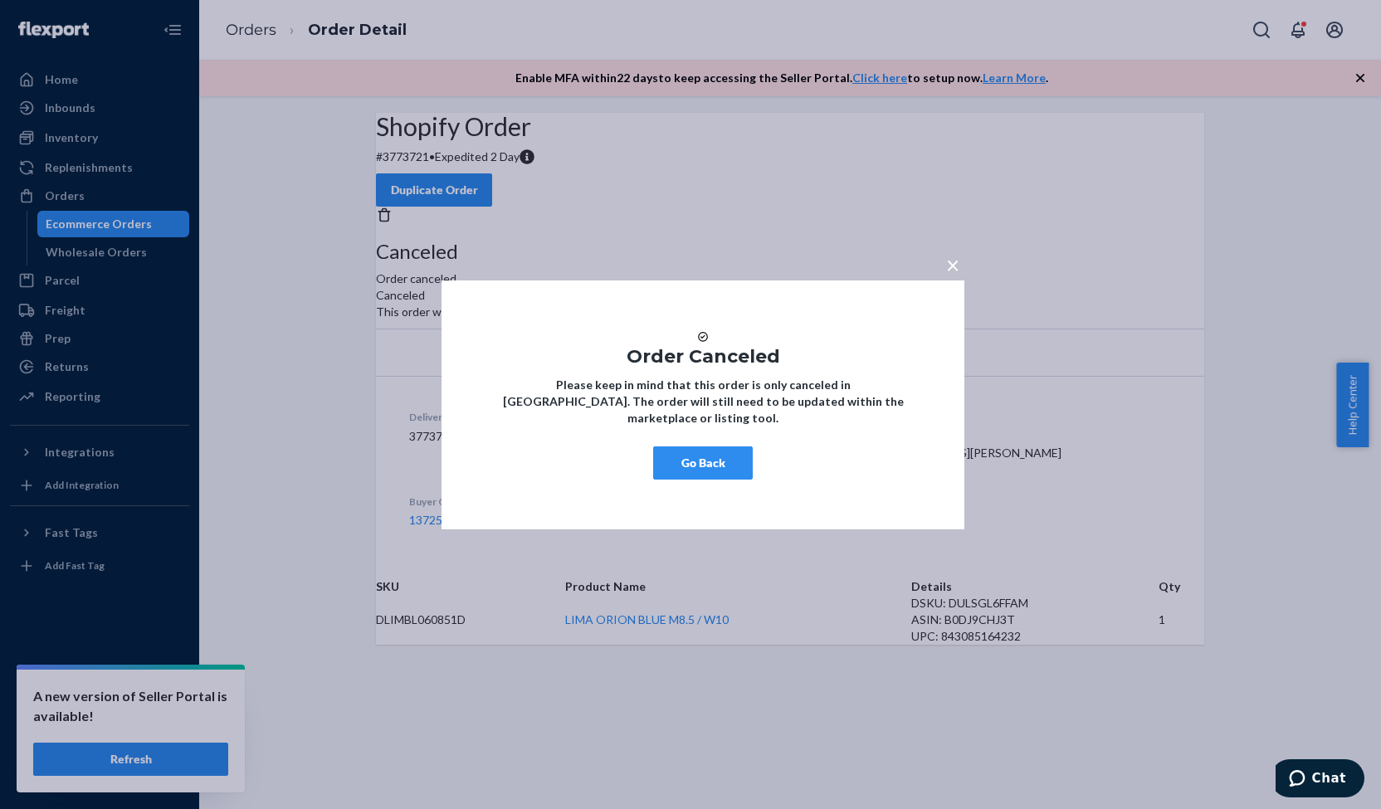
click at [959, 256] on span "×" at bounding box center [952, 264] width 13 height 28
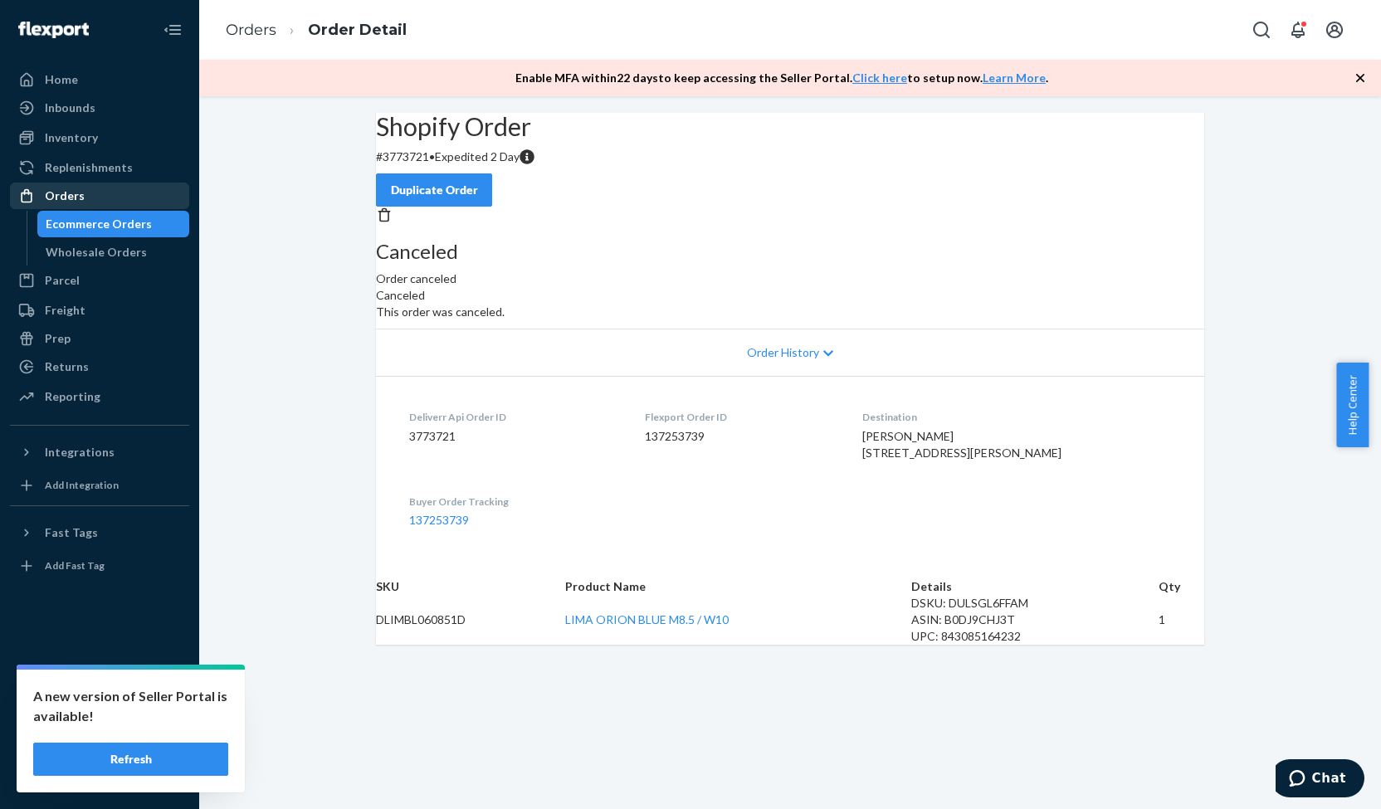
click at [158, 189] on div "Orders" at bounding box center [100, 195] width 176 height 23
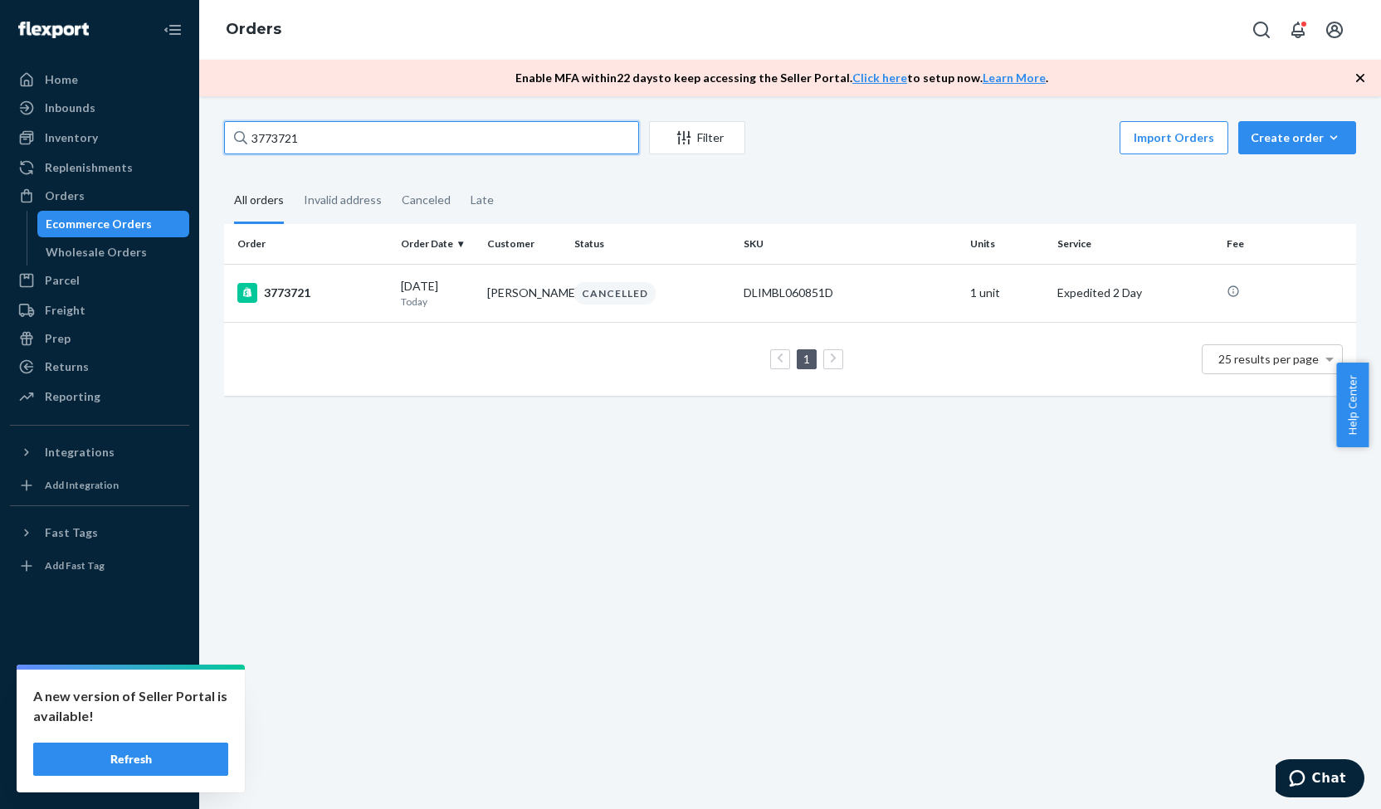
drag, startPoint x: 287, startPoint y: 137, endPoint x: 233, endPoint y: 128, distance: 54.7
click at [233, 128] on input "3773721" at bounding box center [431, 137] width 415 height 33
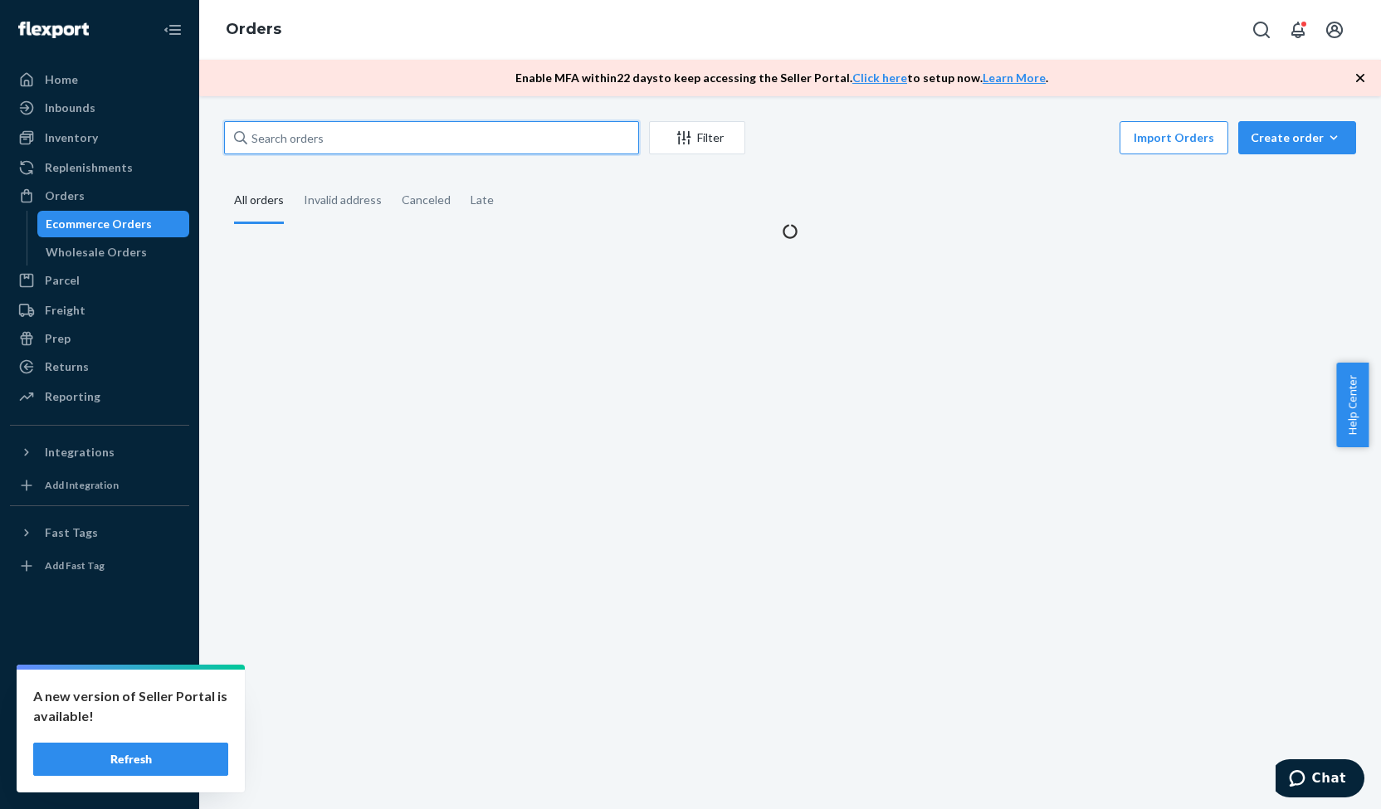
paste input "3773784"
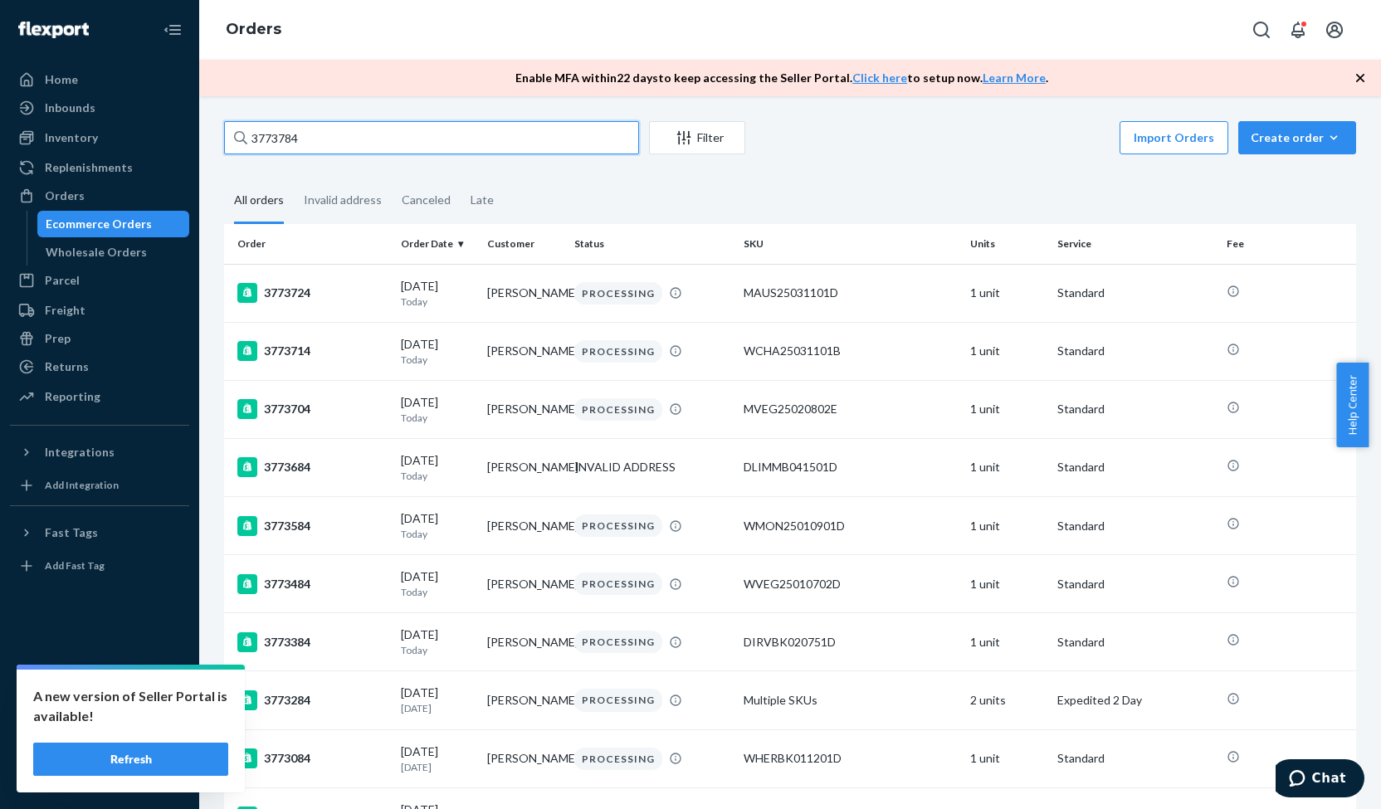
type input "3773784"
drag, startPoint x: 315, startPoint y: 144, endPoint x: 234, endPoint y: 148, distance: 81.5
click at [234, 148] on div "3773784" at bounding box center [431, 137] width 415 height 33
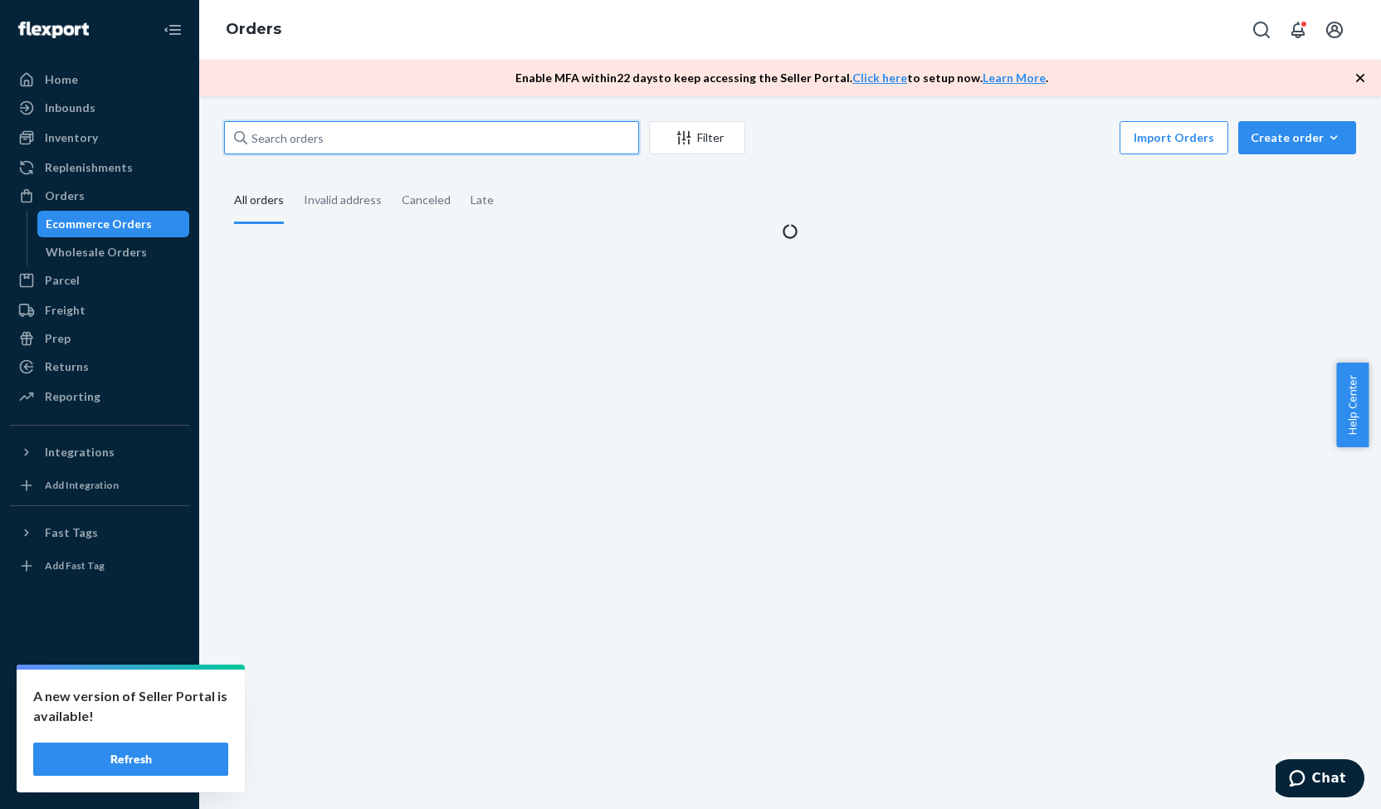
paste input "3730142"
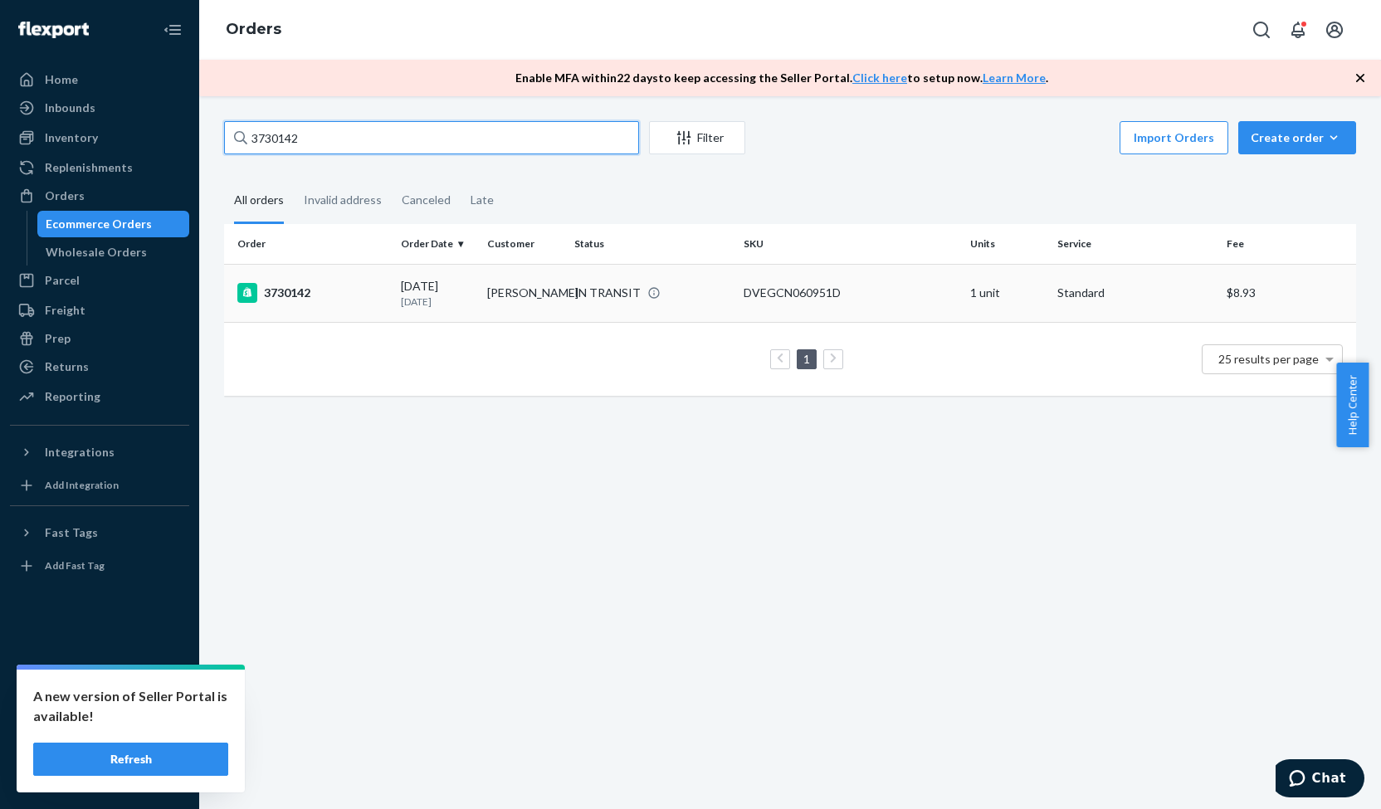
type input "3730142"
click at [299, 290] on div "3730142" at bounding box center [312, 293] width 150 height 20
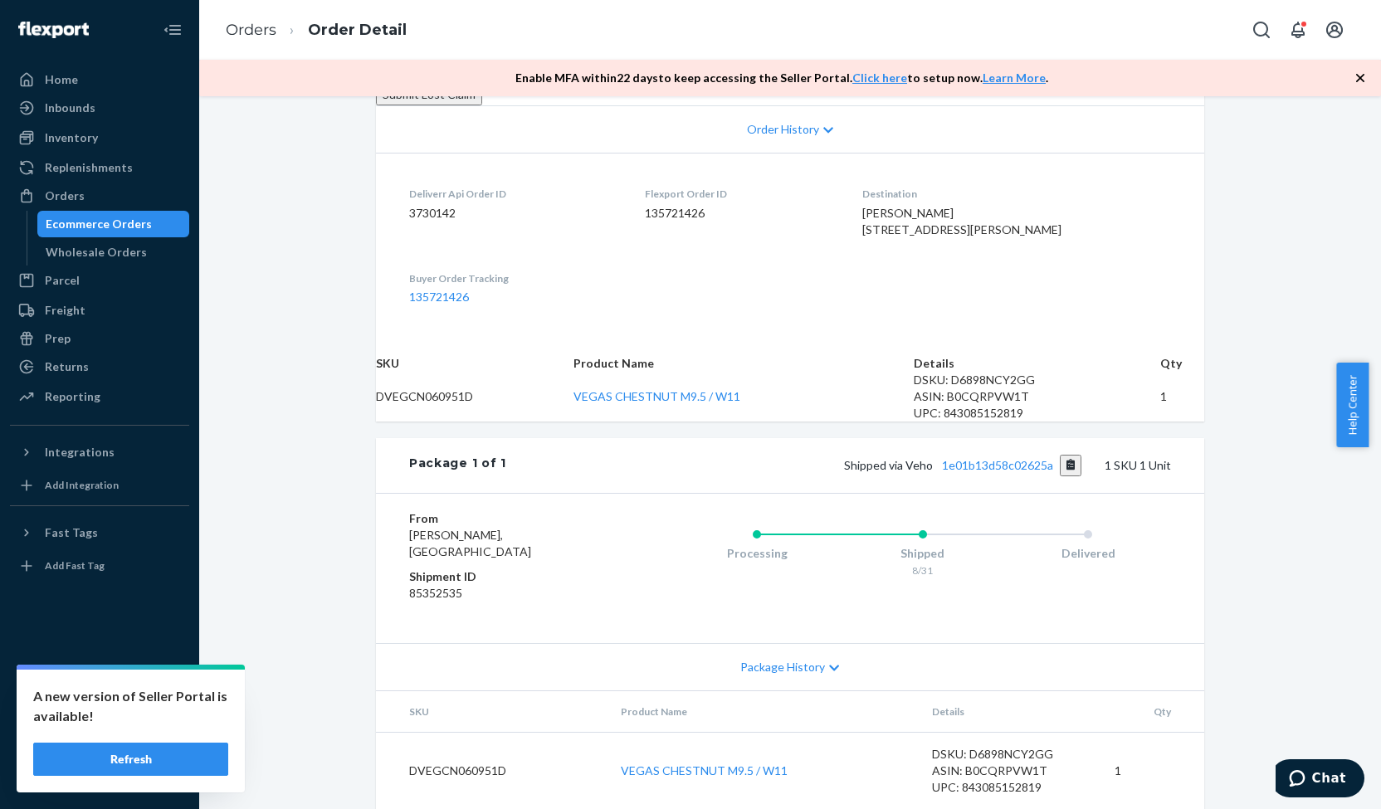
scroll to position [491, 0]
drag, startPoint x: 837, startPoint y: 447, endPoint x: 1070, endPoint y: 435, distance: 233.6
click at [1070, 438] on div "Package 1 of 1 Shipped via Veho 1e01b13d58c02625a 1 SKU 1 Unit" at bounding box center [790, 465] width 828 height 55
copy span "Shipped via Veho 1e01b13d58c02625a"
click at [114, 192] on div "Orders" at bounding box center [100, 195] width 176 height 23
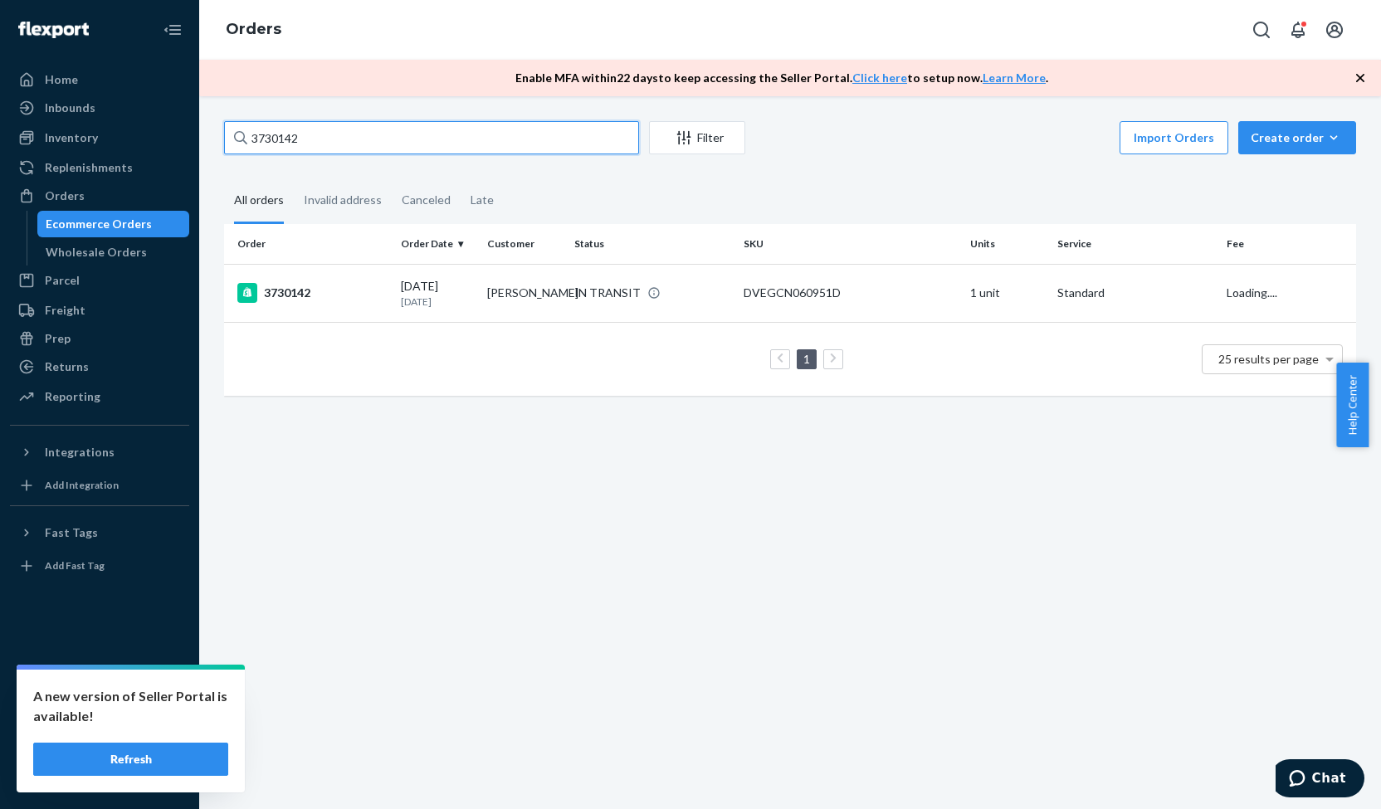
drag, startPoint x: 307, startPoint y: 149, endPoint x: 203, endPoint y: 164, distance: 105.5
click at [203, 164] on div "3730142 Filter Import Orders Create order Ecommerce order Removal order All ord…" at bounding box center [790, 452] width 1182 height 713
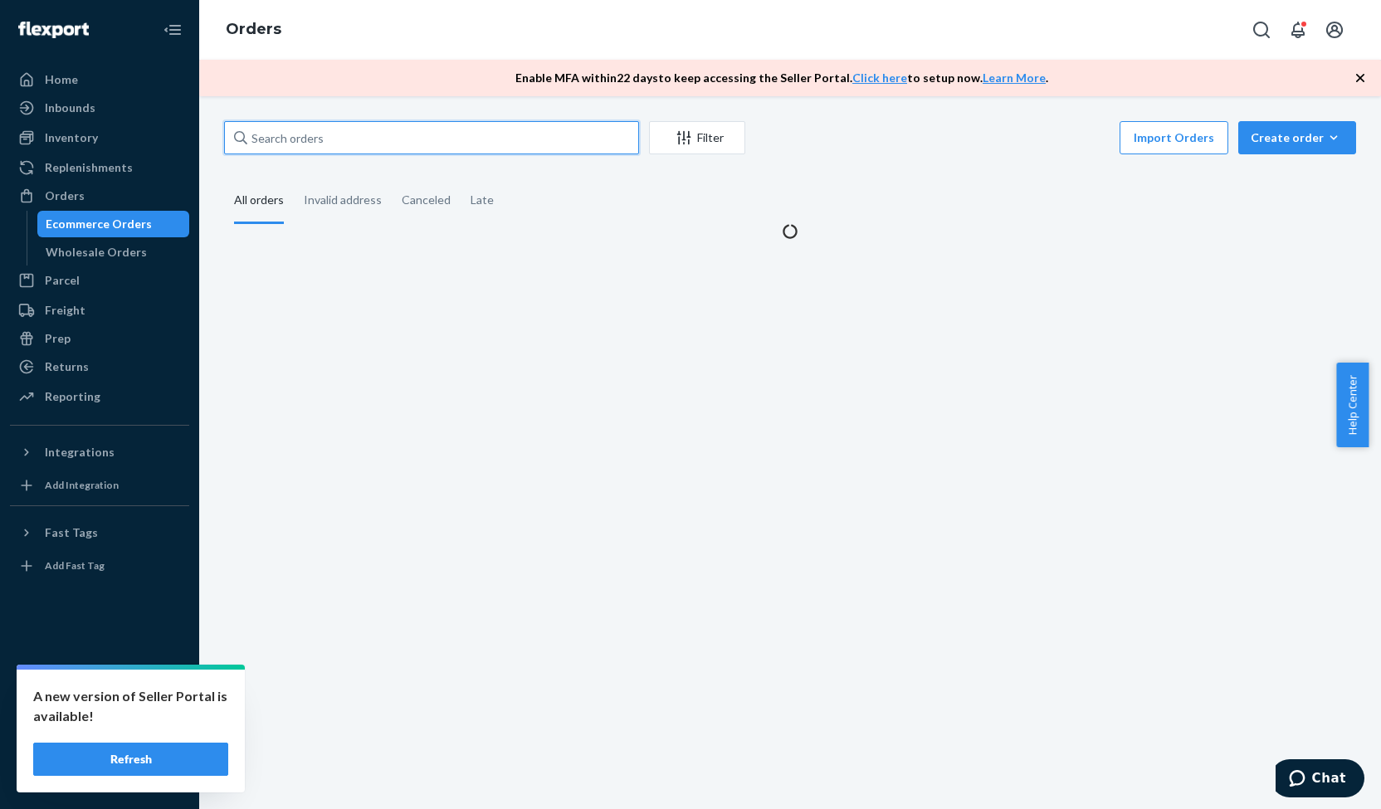
paste input "3761452"
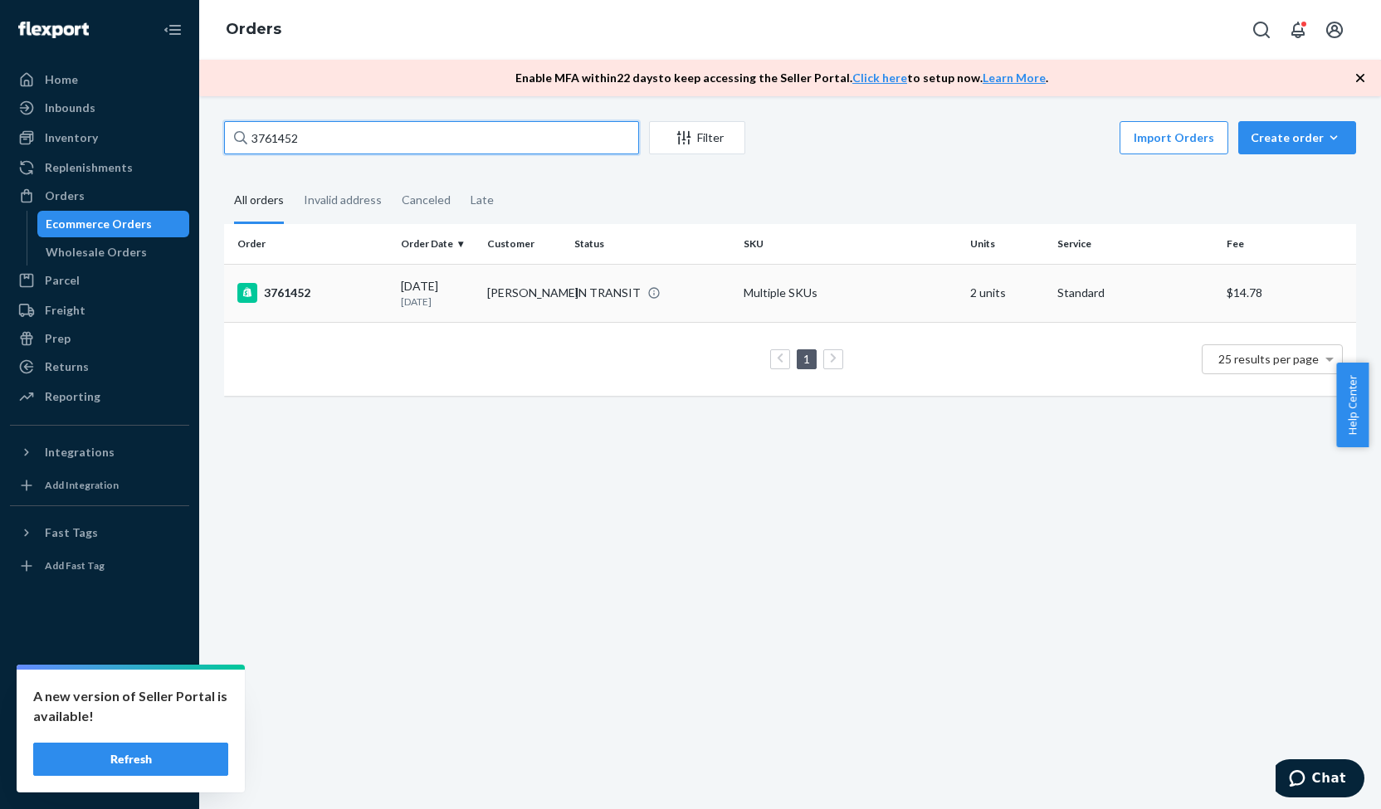
type input "3761452"
click at [300, 288] on div "3761452" at bounding box center [312, 293] width 150 height 20
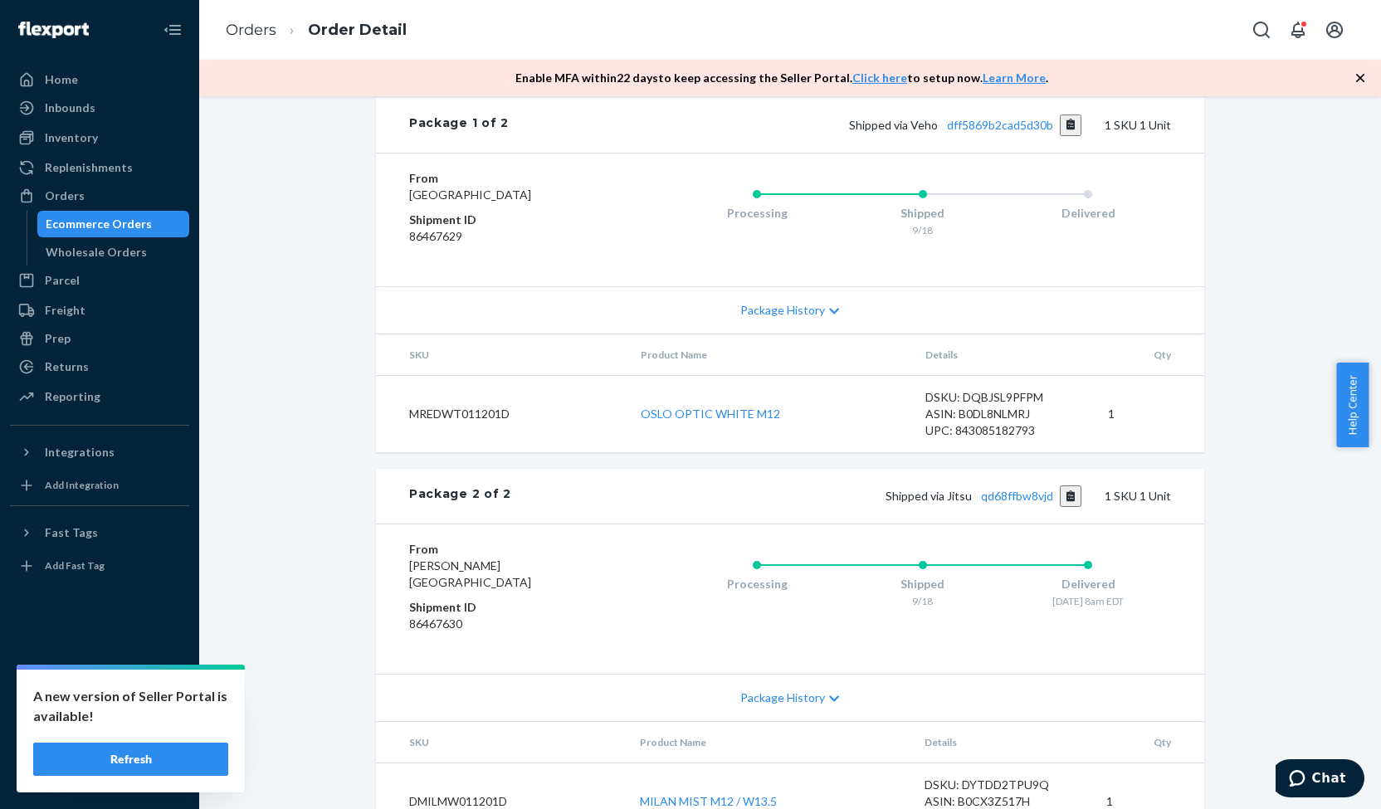
scroll to position [765, 0]
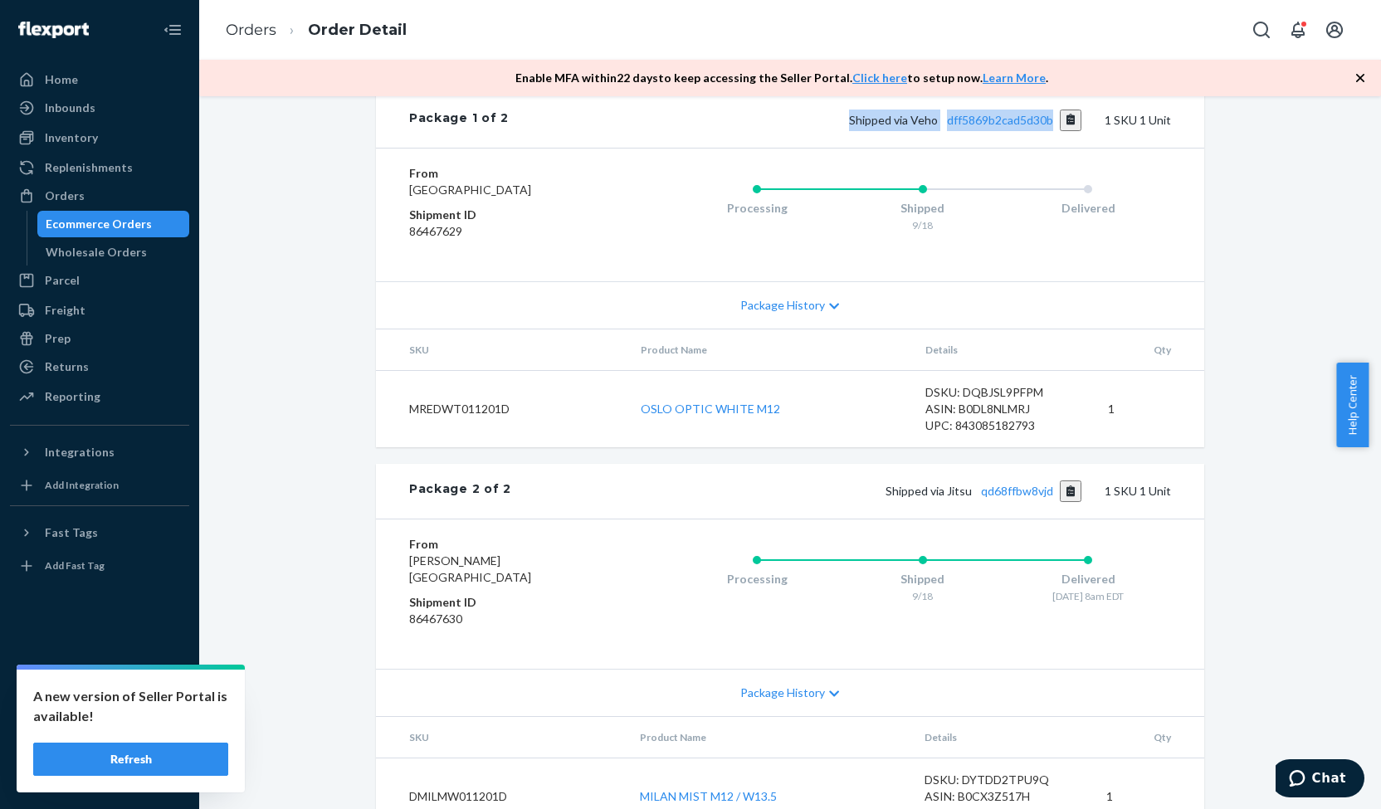
drag, startPoint x: 842, startPoint y: 212, endPoint x: 1053, endPoint y: 212, distance: 210.8
click at [1053, 131] on div "Shipped via Veho dff5869b2cad5d30b 1 SKU 1 Unit" at bounding box center [840, 121] width 662 height 22
copy span "Shipped via Veho dff5869b2cad5d30b"
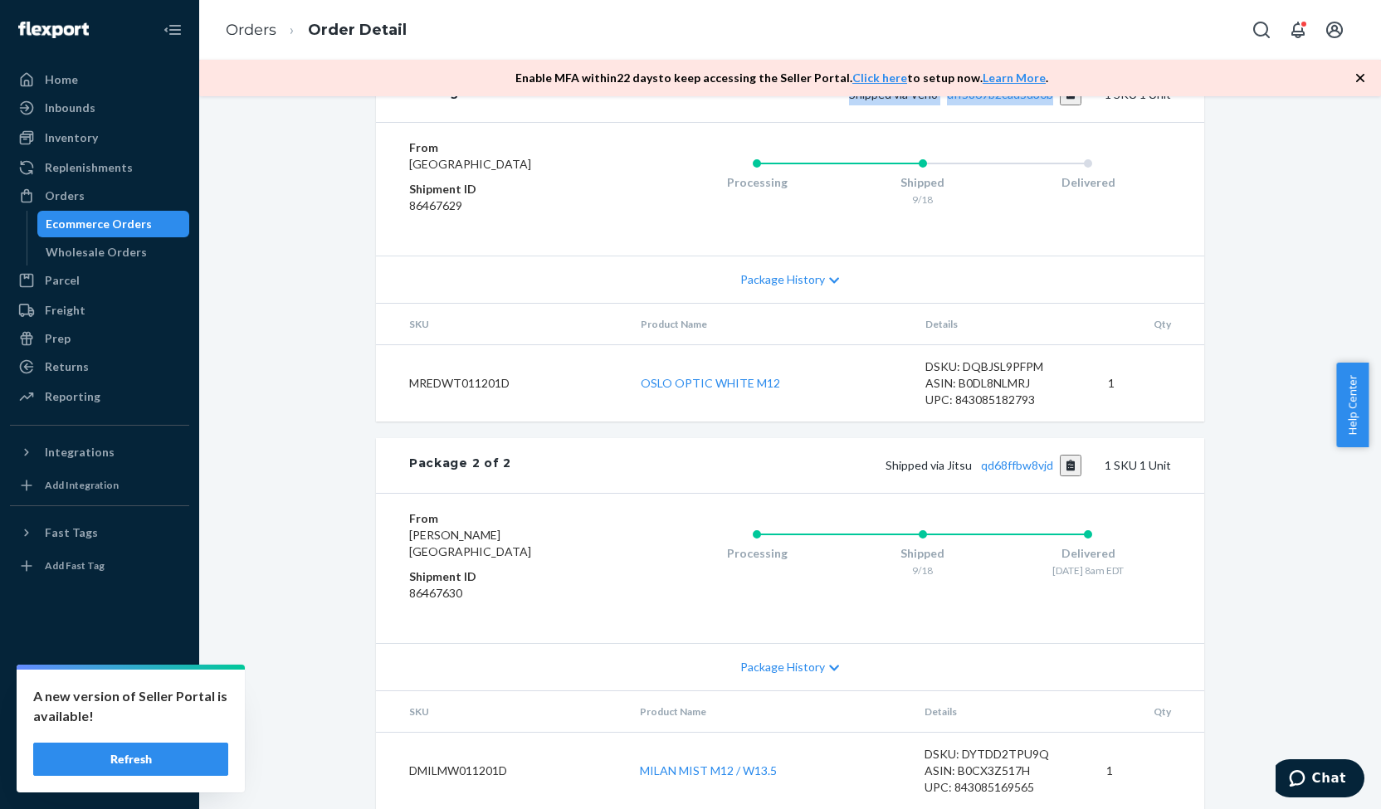
scroll to position [915, 0]
click at [110, 185] on div "Orders" at bounding box center [100, 195] width 176 height 23
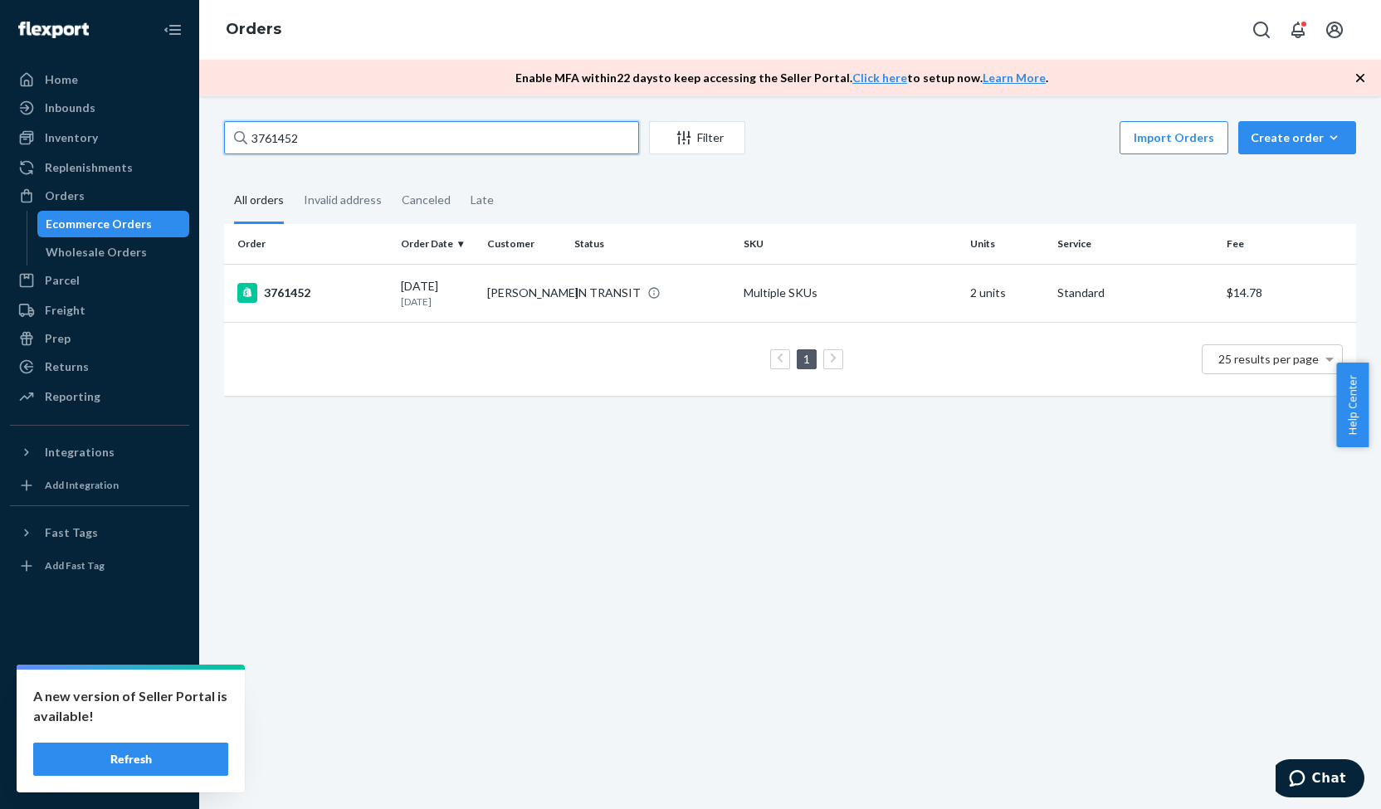
drag, startPoint x: 339, startPoint y: 133, endPoint x: 208, endPoint y: 164, distance: 133.9
click at [208, 164] on div "3761452 Filter Import Orders Create order Ecommerce order Removal order All ord…" at bounding box center [790, 452] width 1182 height 713
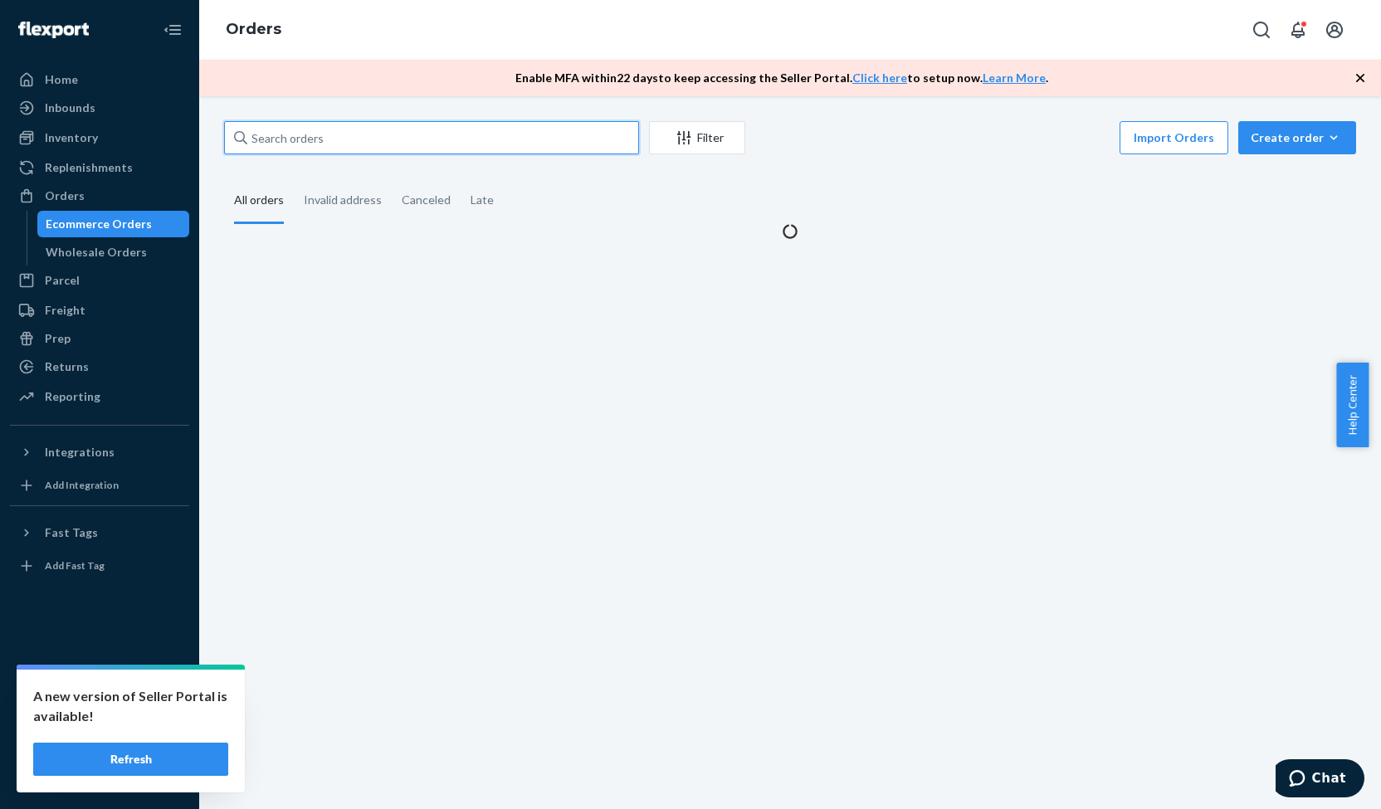
paste input "3770673"
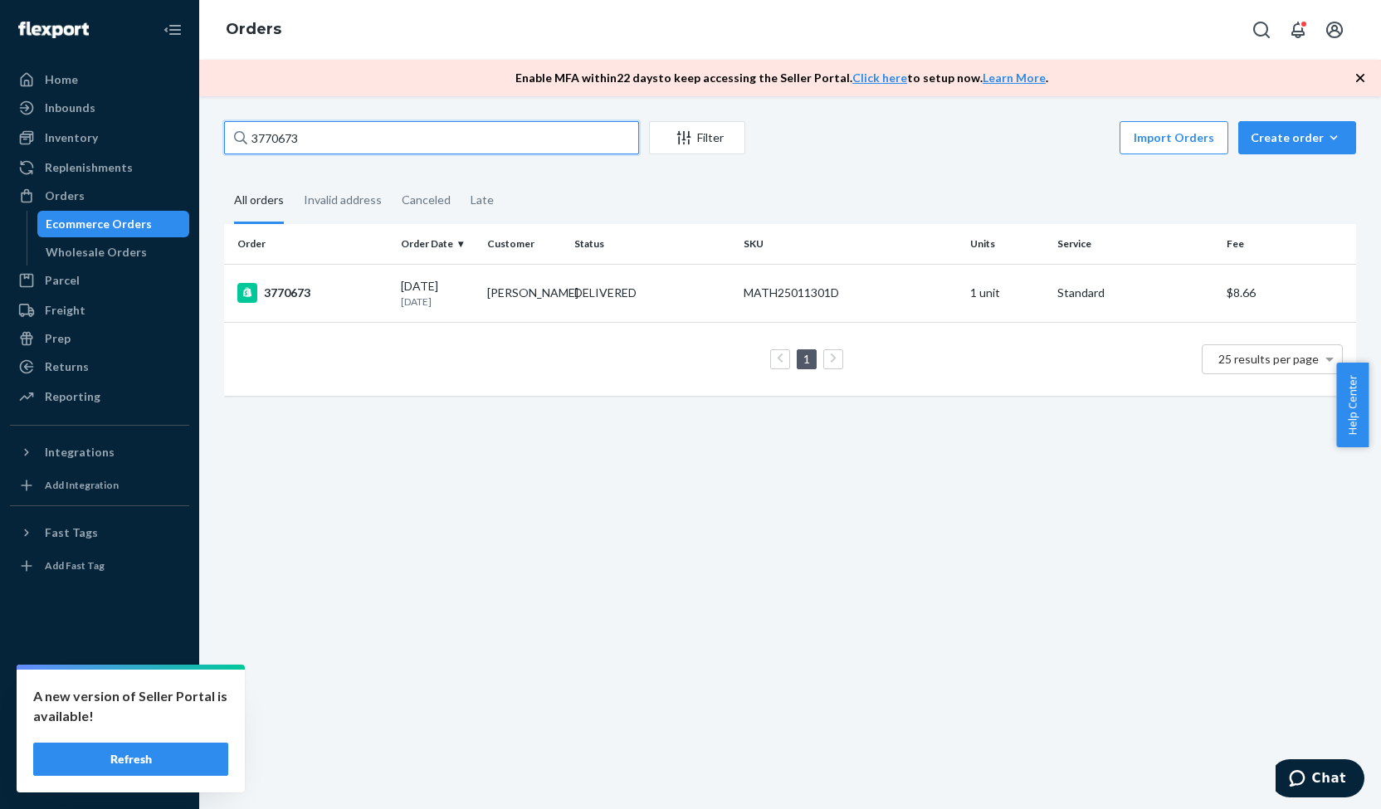
type input "3770673"
click at [1326, 767] on button "Chat" at bounding box center [1318, 779] width 94 height 38
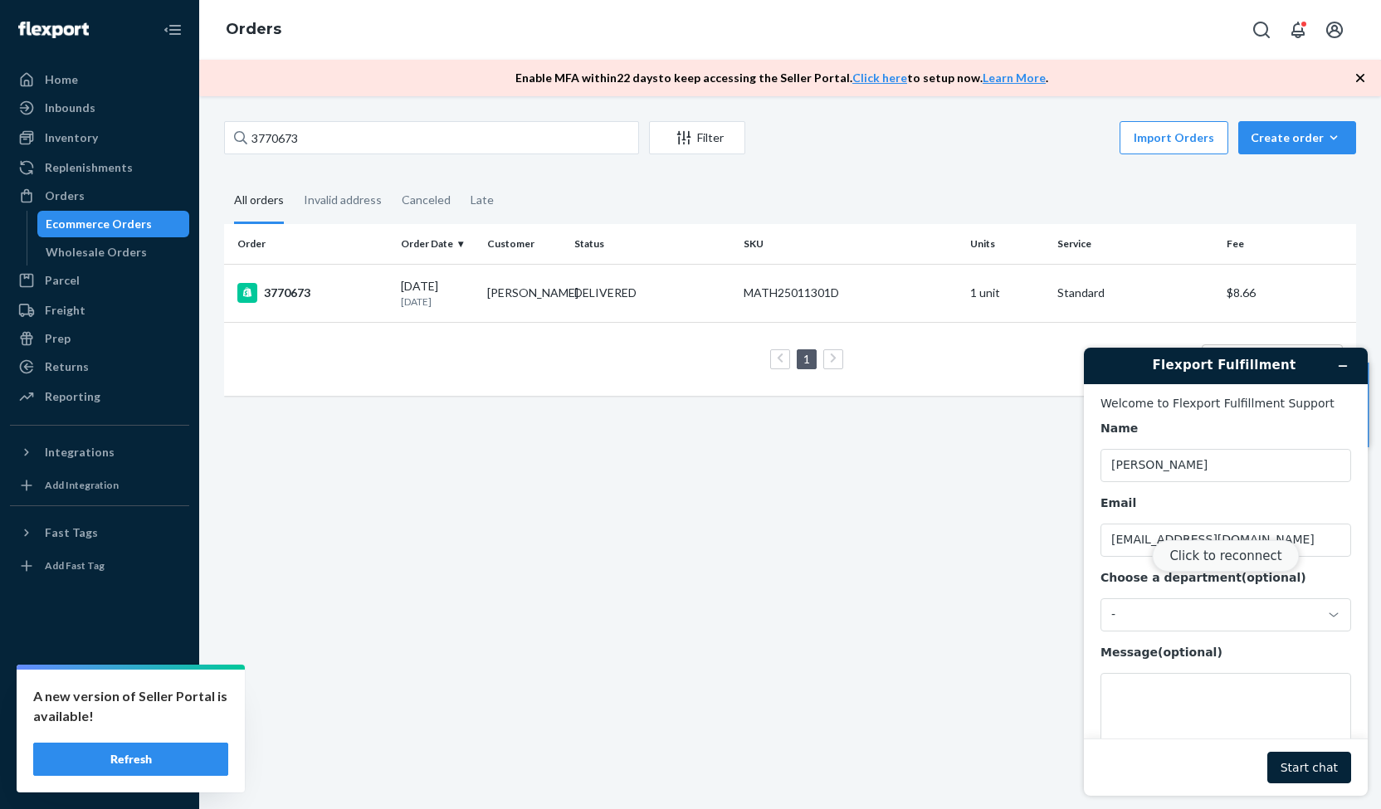
click at [1228, 564] on button "Click to reconnect" at bounding box center [1225, 556] width 147 height 32
click at [1162, 681] on div "Reconnecting..." at bounding box center [1226, 589] width 284 height 413
click at [1150, 694] on textarea "Message (optional)" at bounding box center [1226, 719] width 251 height 93
type textarea "C"
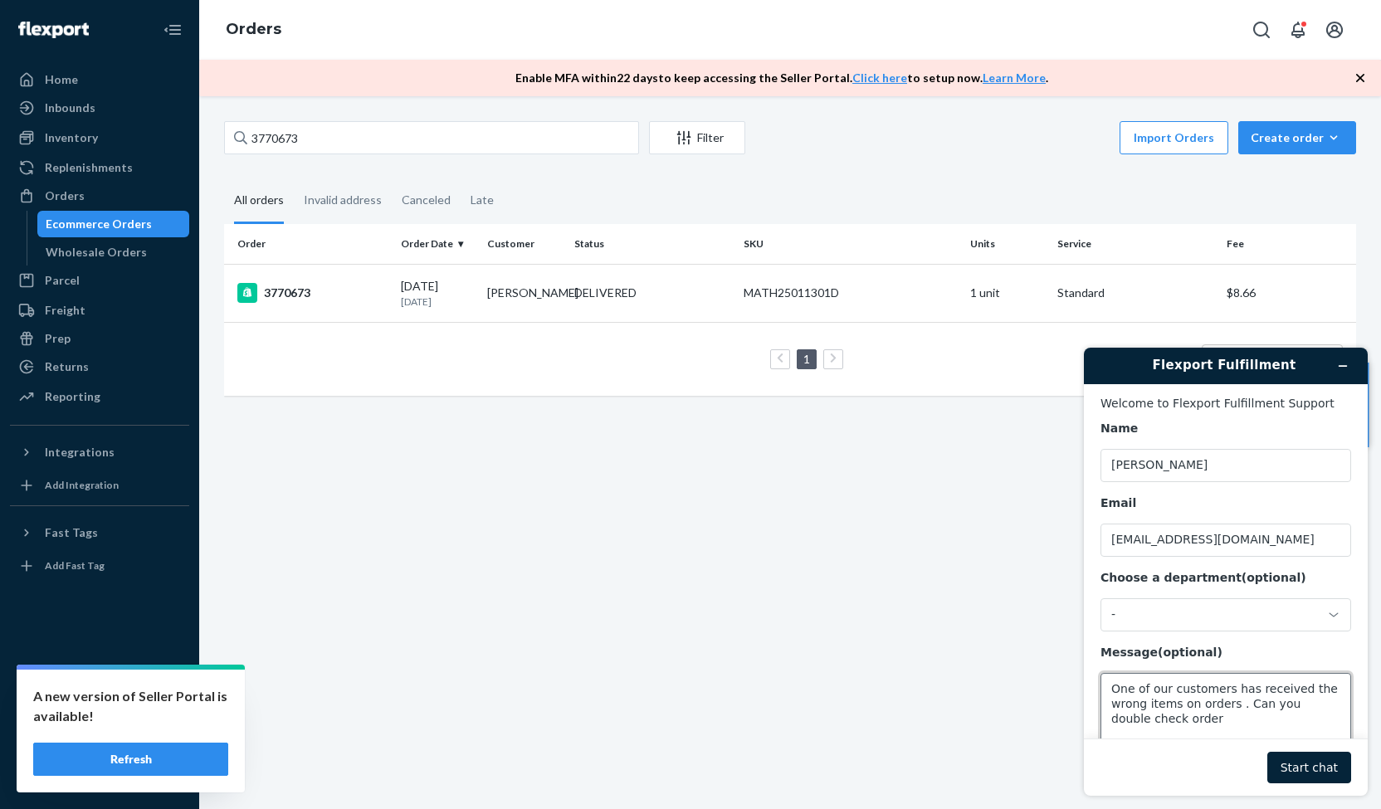
paste textarea "3773813"
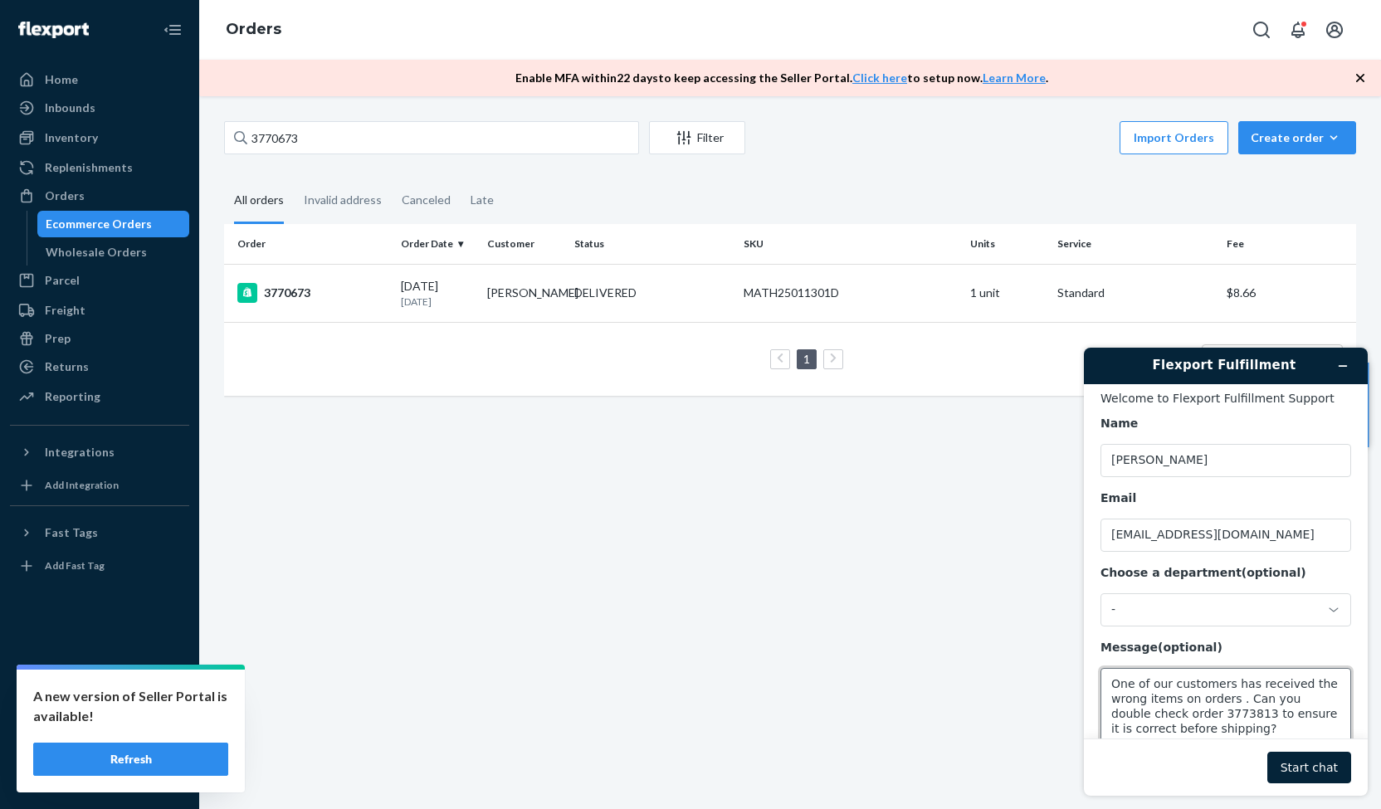
click at [1230, 704] on textarea "One of our customers has received the wrong items on orders . Can you double ch…" at bounding box center [1226, 714] width 251 height 93
paste textarea "3770673"
paste textarea "3765204"
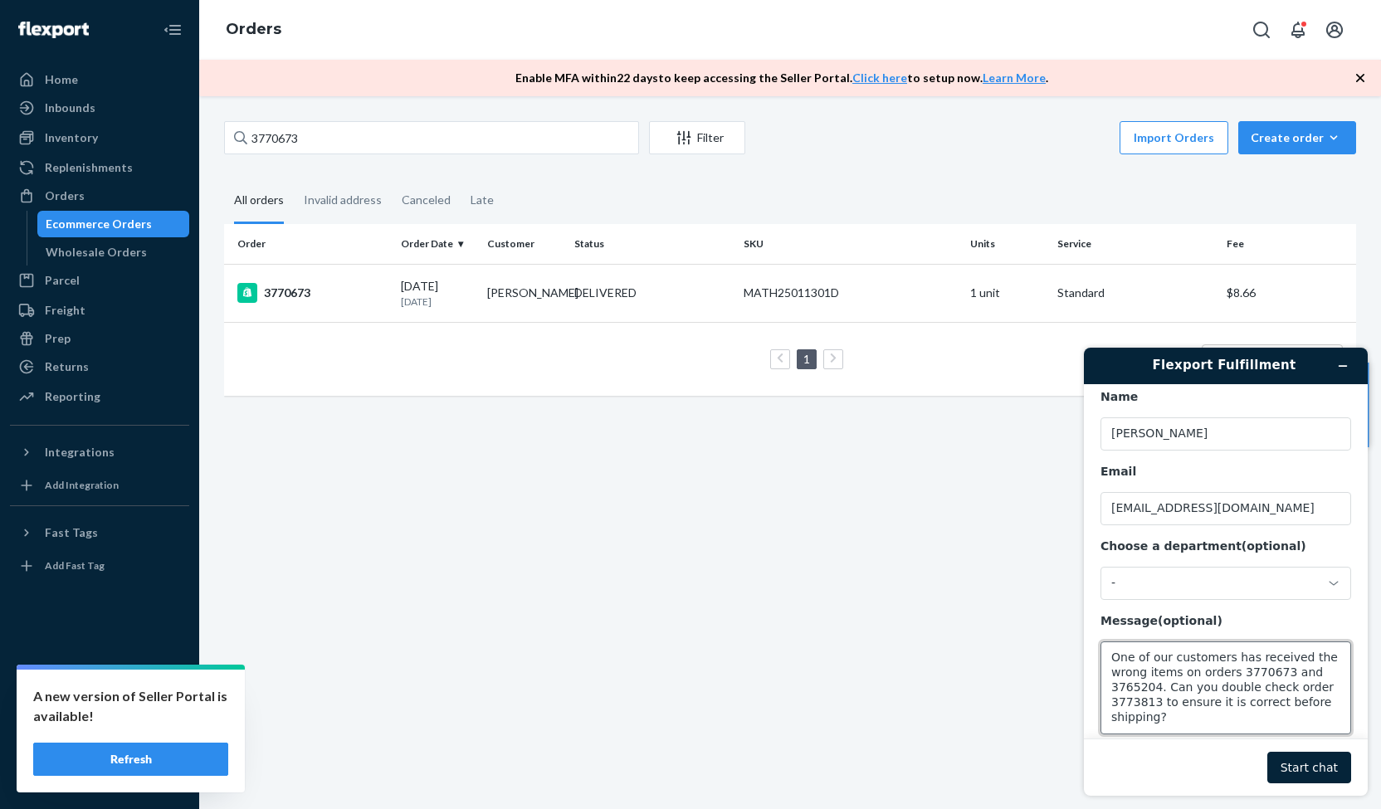
scroll to position [53, 0]
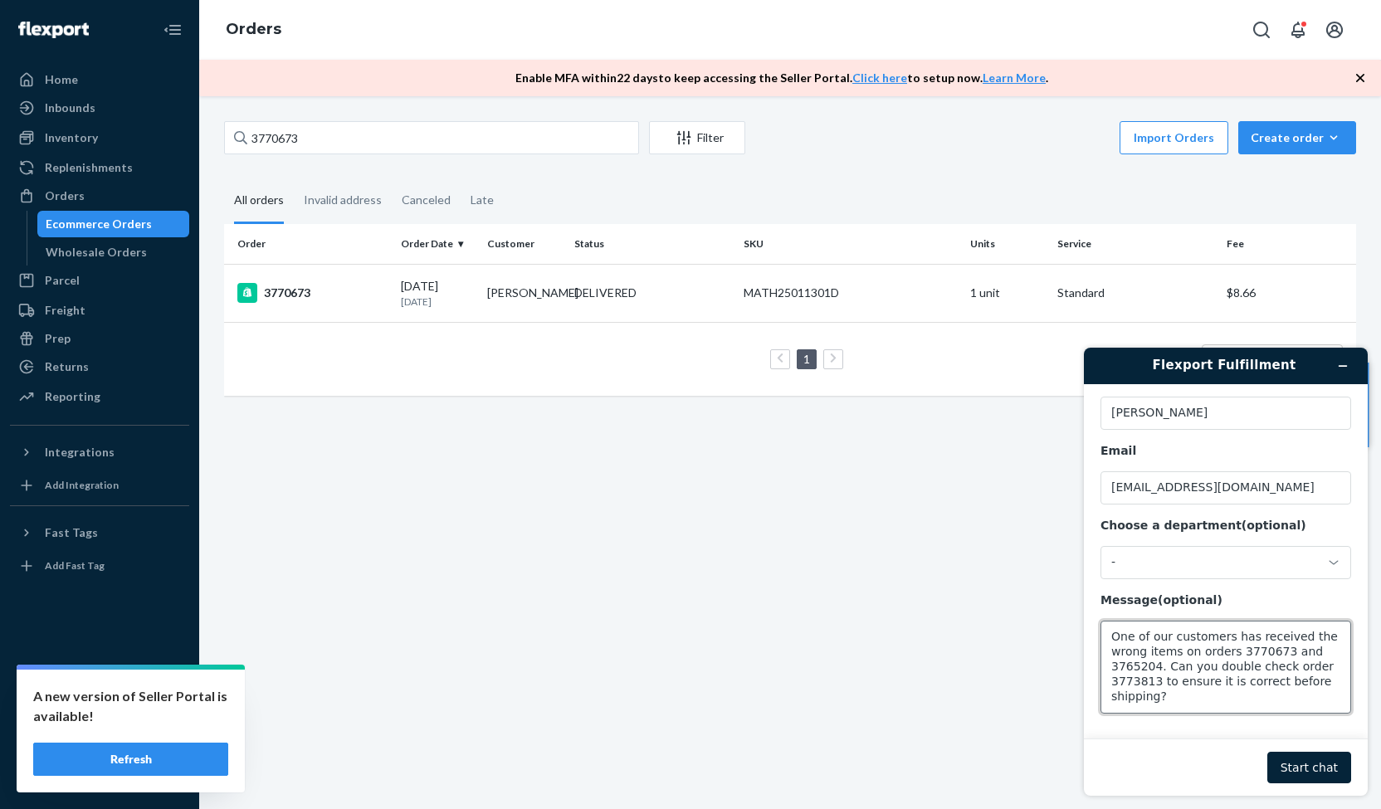
click at [1267, 702] on textarea "One of our customers has received the wrong items on orders 3770673 and 3765204…" at bounding box center [1226, 667] width 251 height 93
type textarea "One of our customers has received the wrong items on orders 3770673 and 3765204…"
click at [1317, 764] on button "Start chat" at bounding box center [1309, 768] width 84 height 32
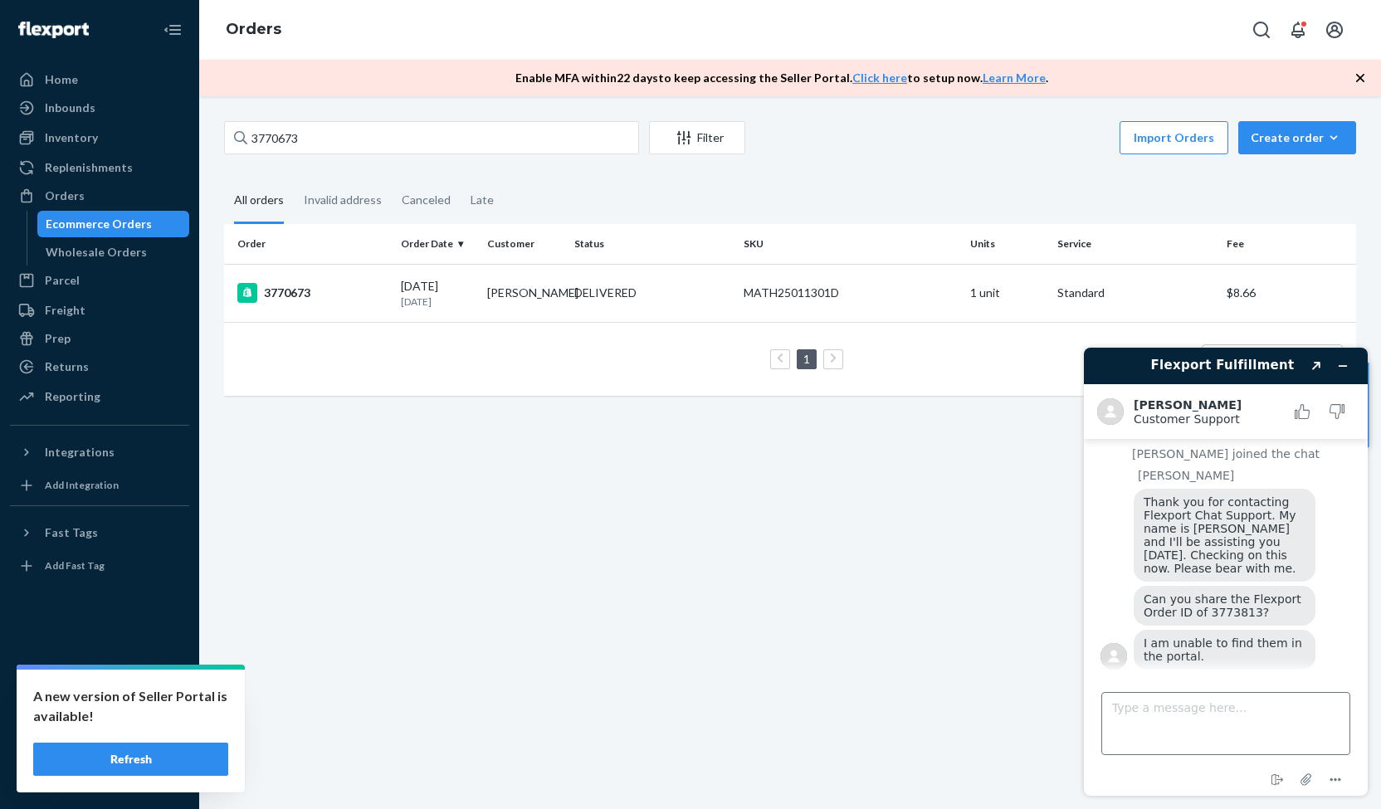
scroll to position [125, 0]
click at [1199, 719] on textarea "Type a message here..." at bounding box center [1225, 723] width 249 height 63
type textarea "It hasn't been pushed through to the portal yet, but when it does can you doubl…"
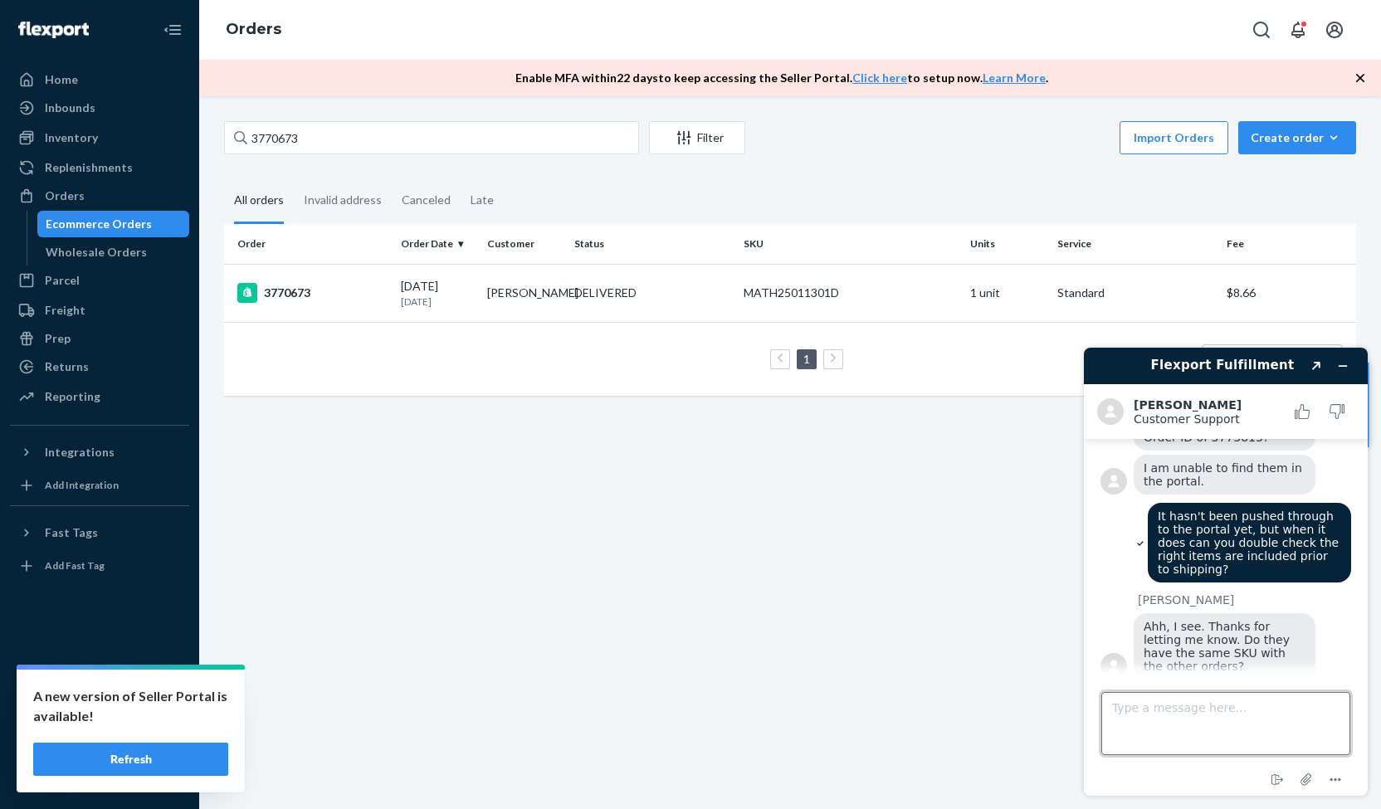
scroll to position [299, 0]
type textarea "Yes!"
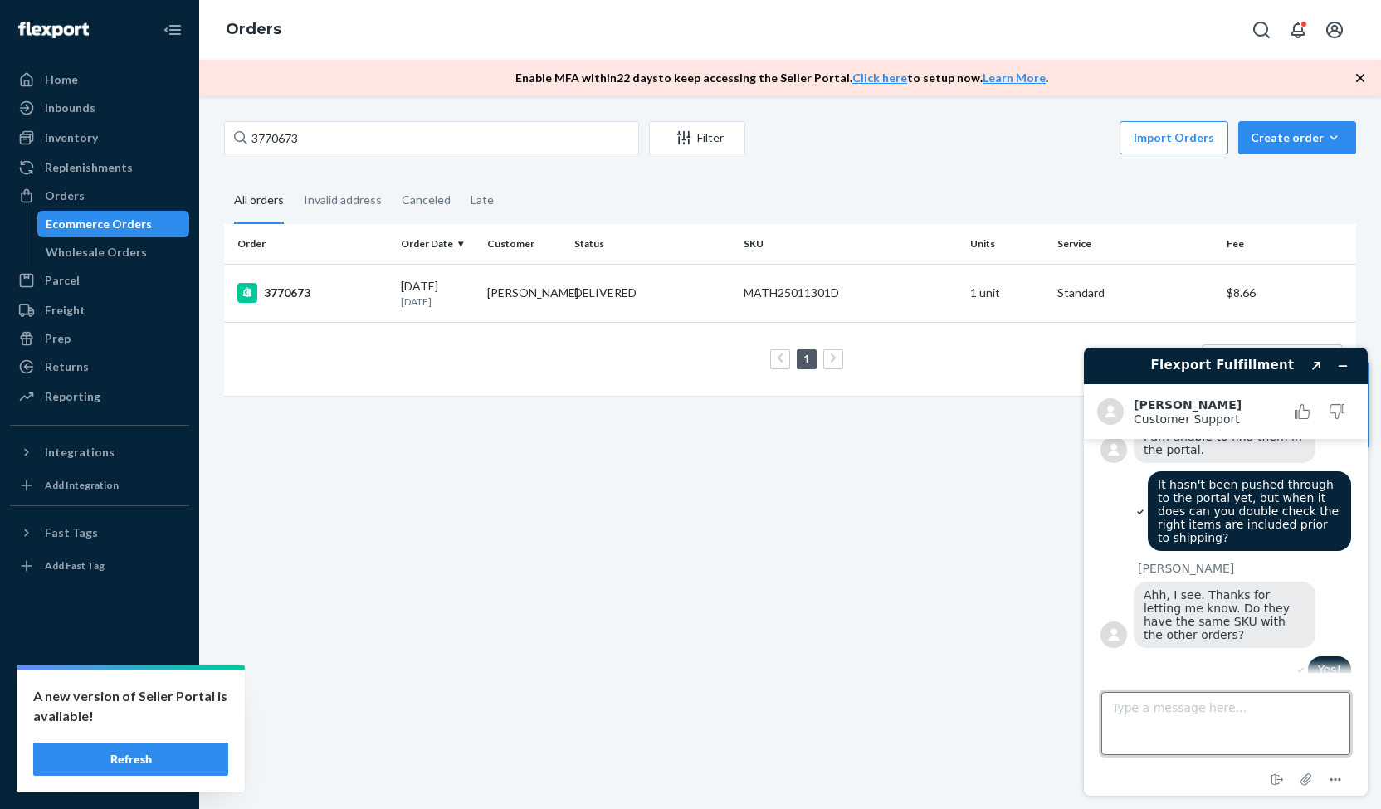
click at [1190, 730] on textarea "Type a message here..." at bounding box center [1225, 723] width 249 height 63
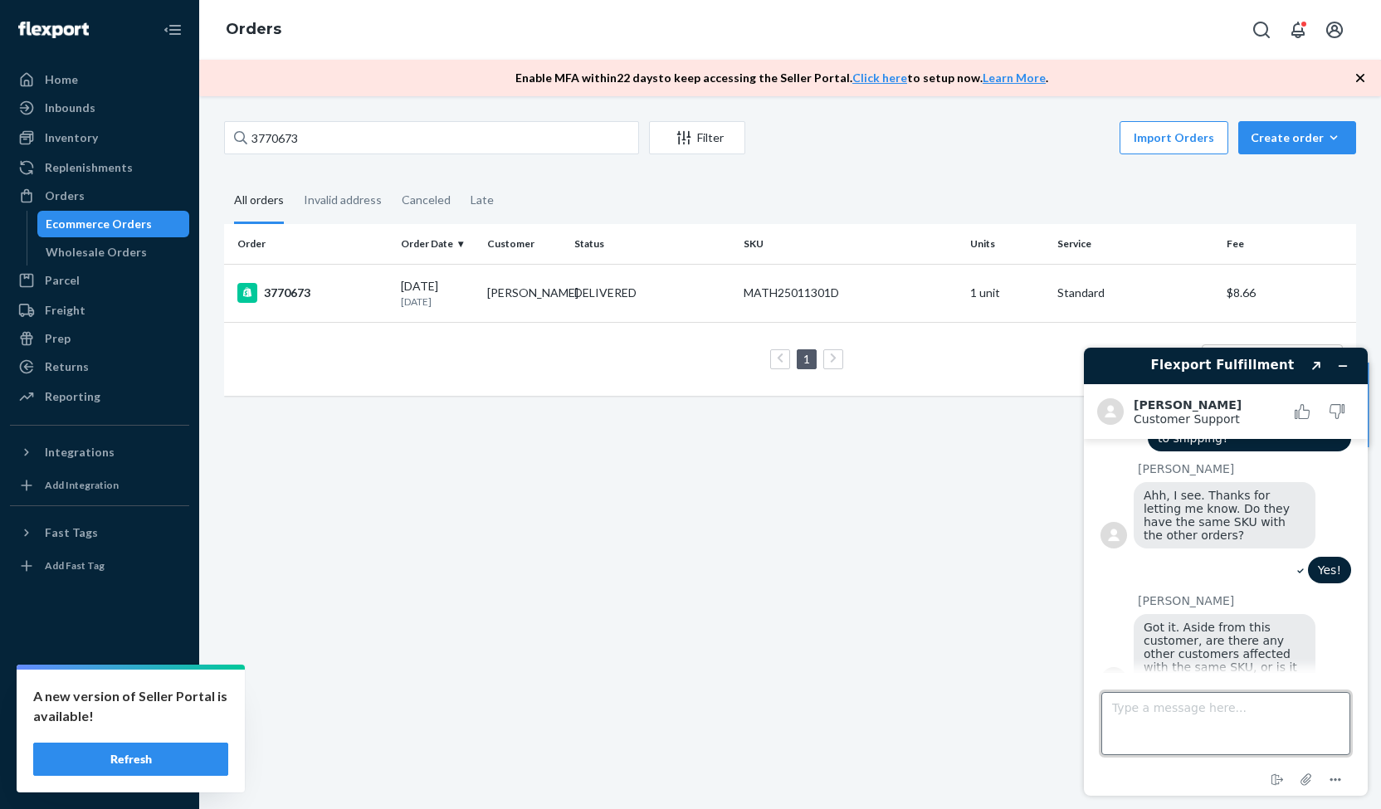
click at [1250, 722] on textarea "Type a message here..." at bounding box center [1225, 723] width 249 height 63
type textarea "no, just this one!"
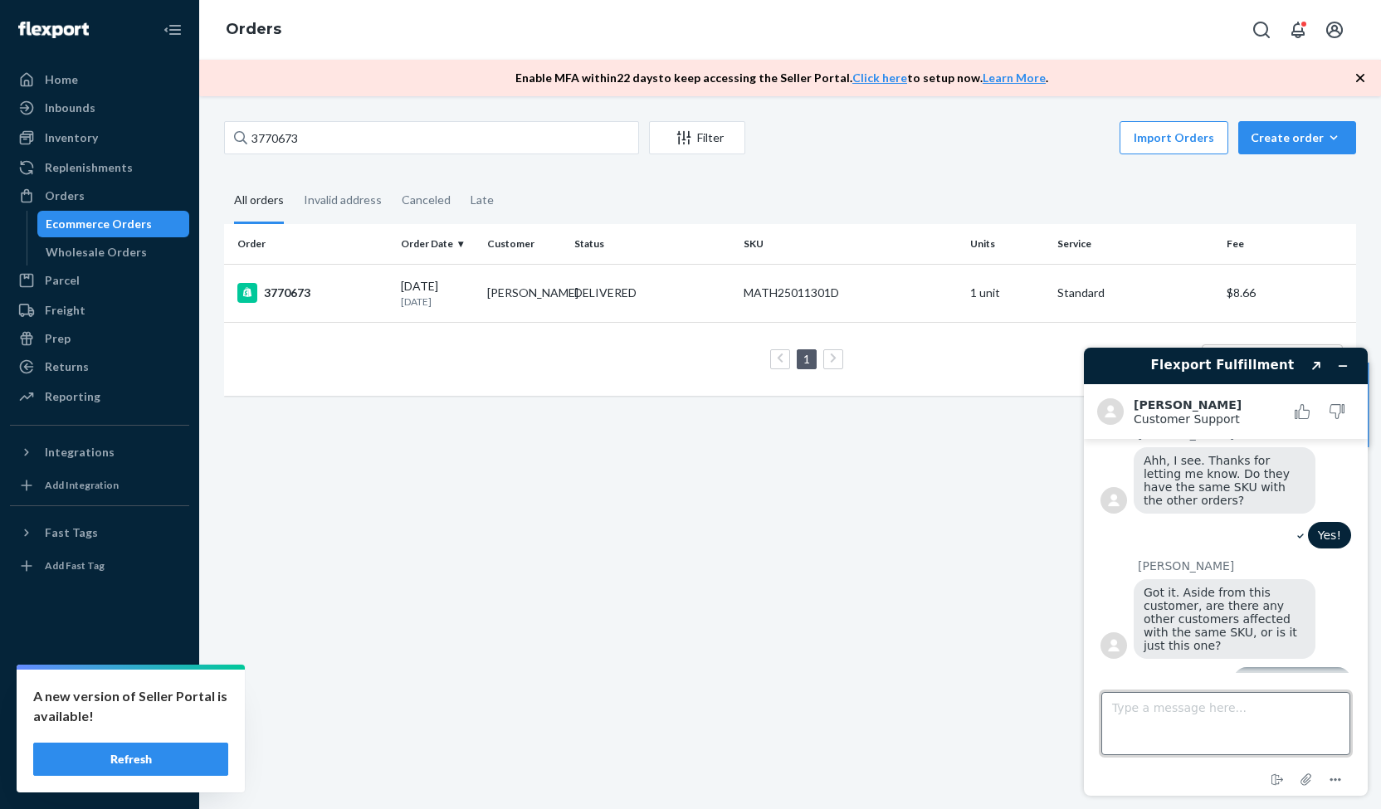
click at [1192, 711] on textarea "Type a message here..." at bounding box center [1225, 723] width 249 height 63
type textarea "Thanks for your help [PERSON_NAME]!"
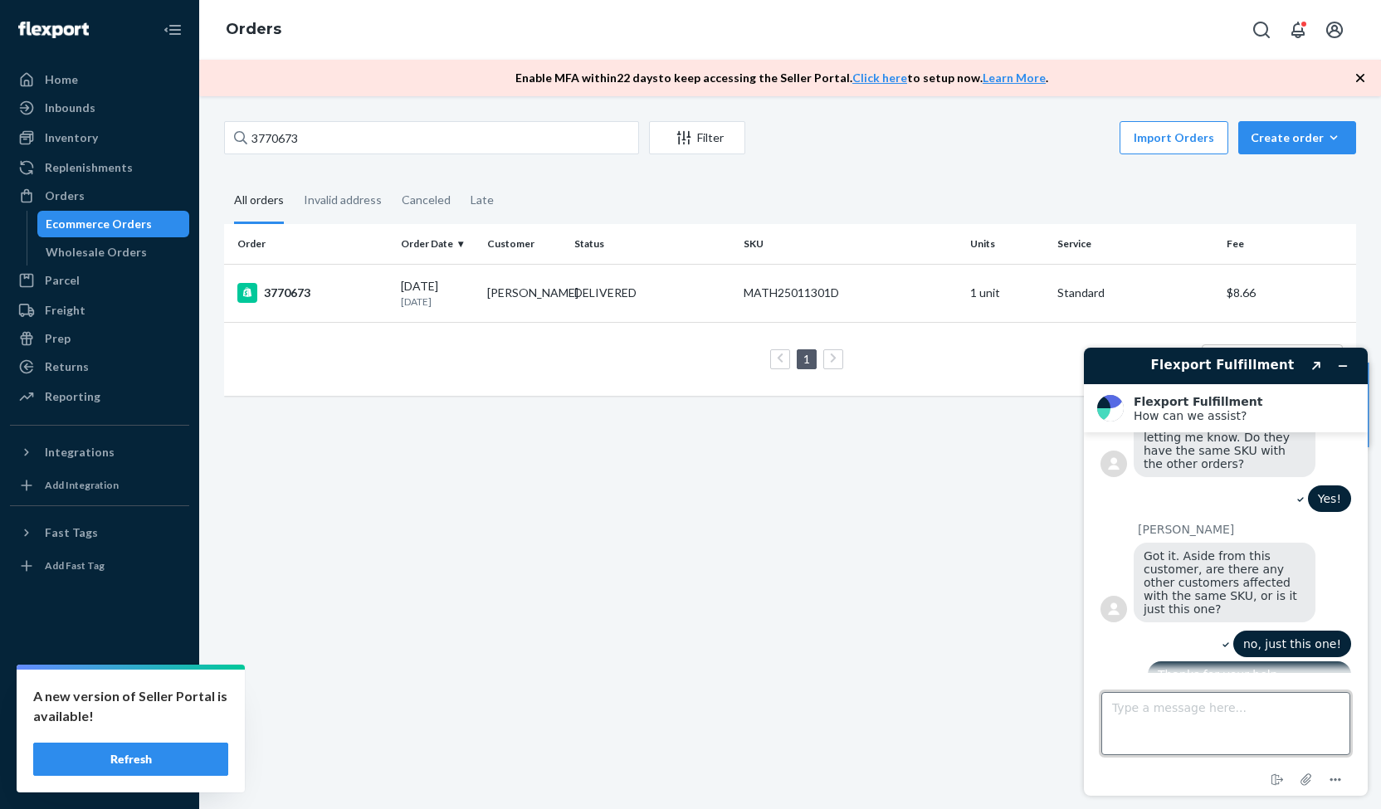
scroll to position [913, 0]
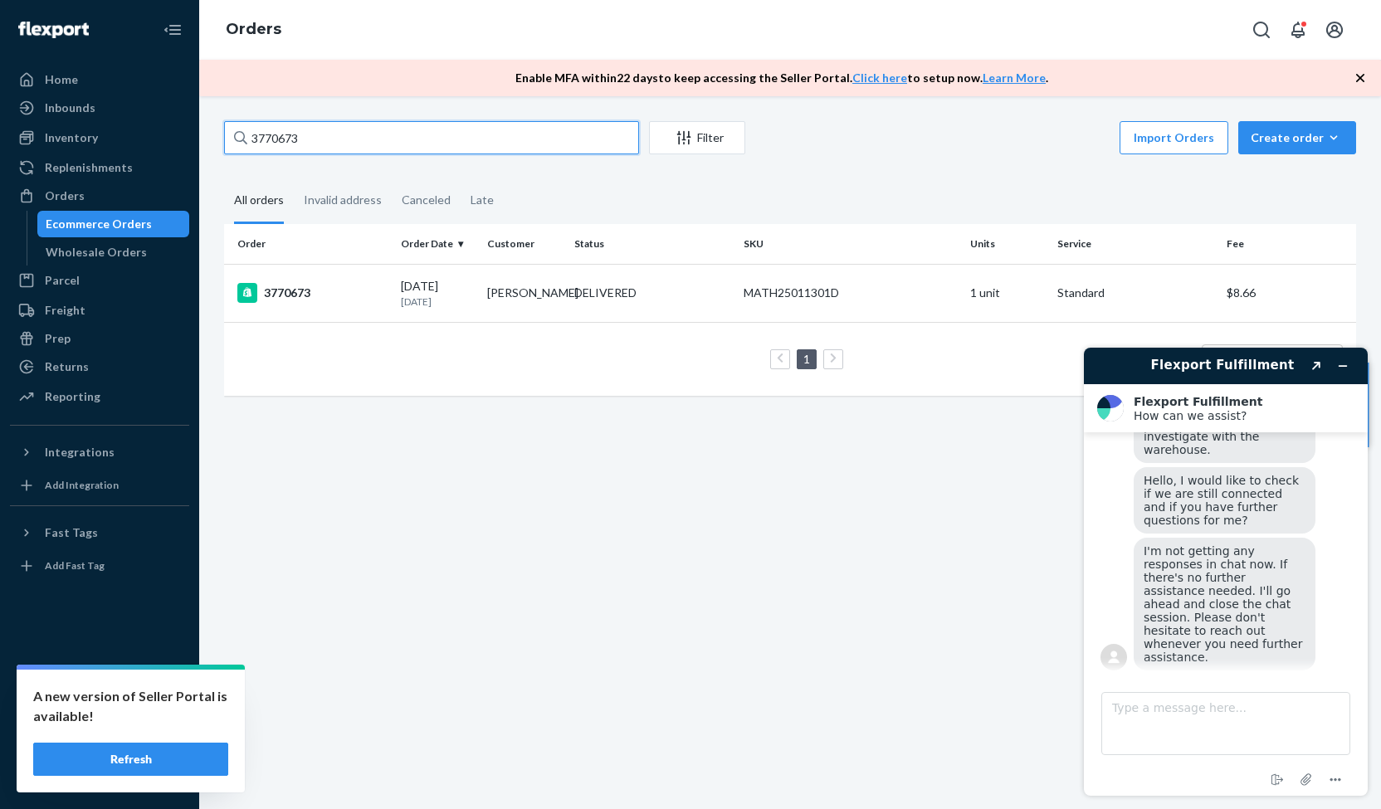
drag, startPoint x: 359, startPoint y: 136, endPoint x: 216, endPoint y: 149, distance: 144.2
click at [216, 149] on div "3770673 Filter Import Orders Create order Ecommerce order Removal order All ord…" at bounding box center [790, 266] width 1157 height 291
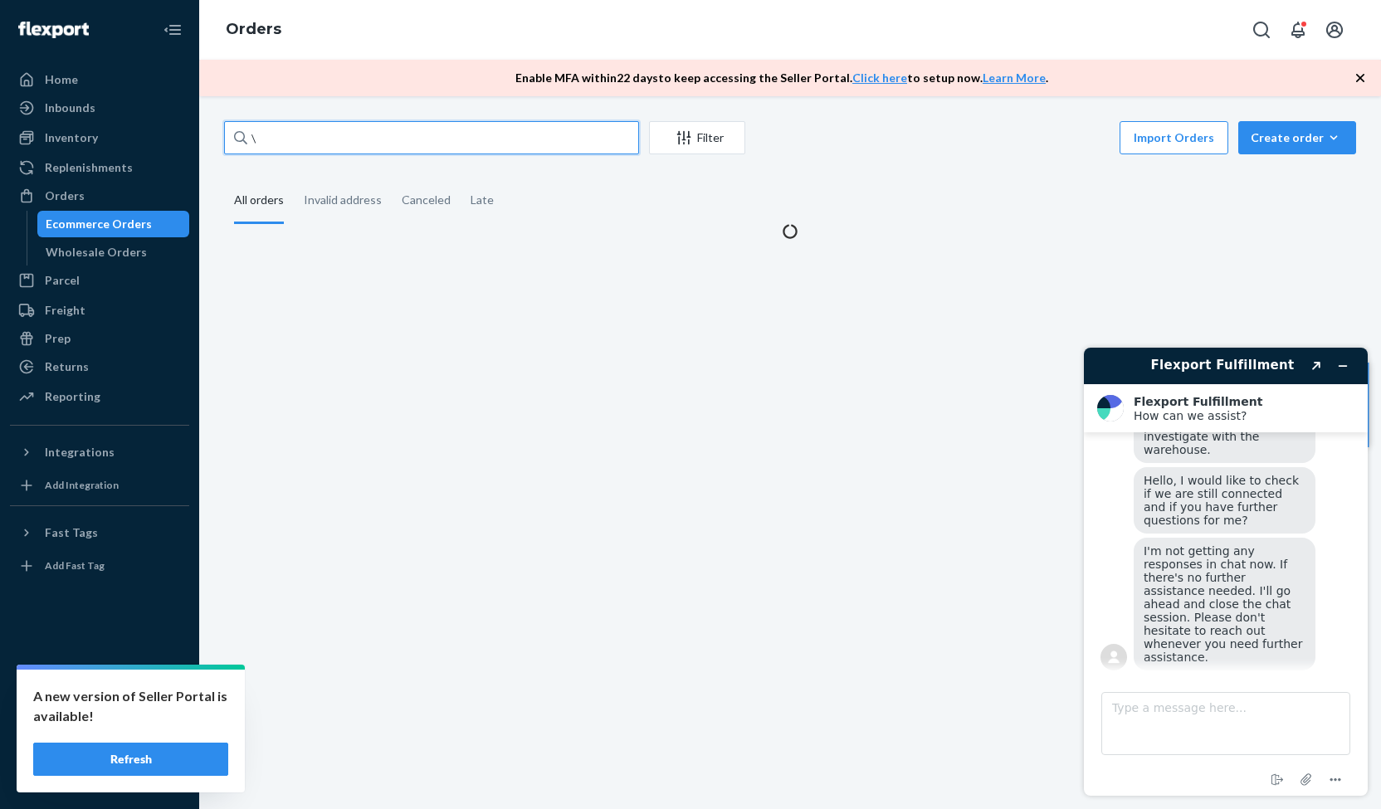
type input "\3764759"
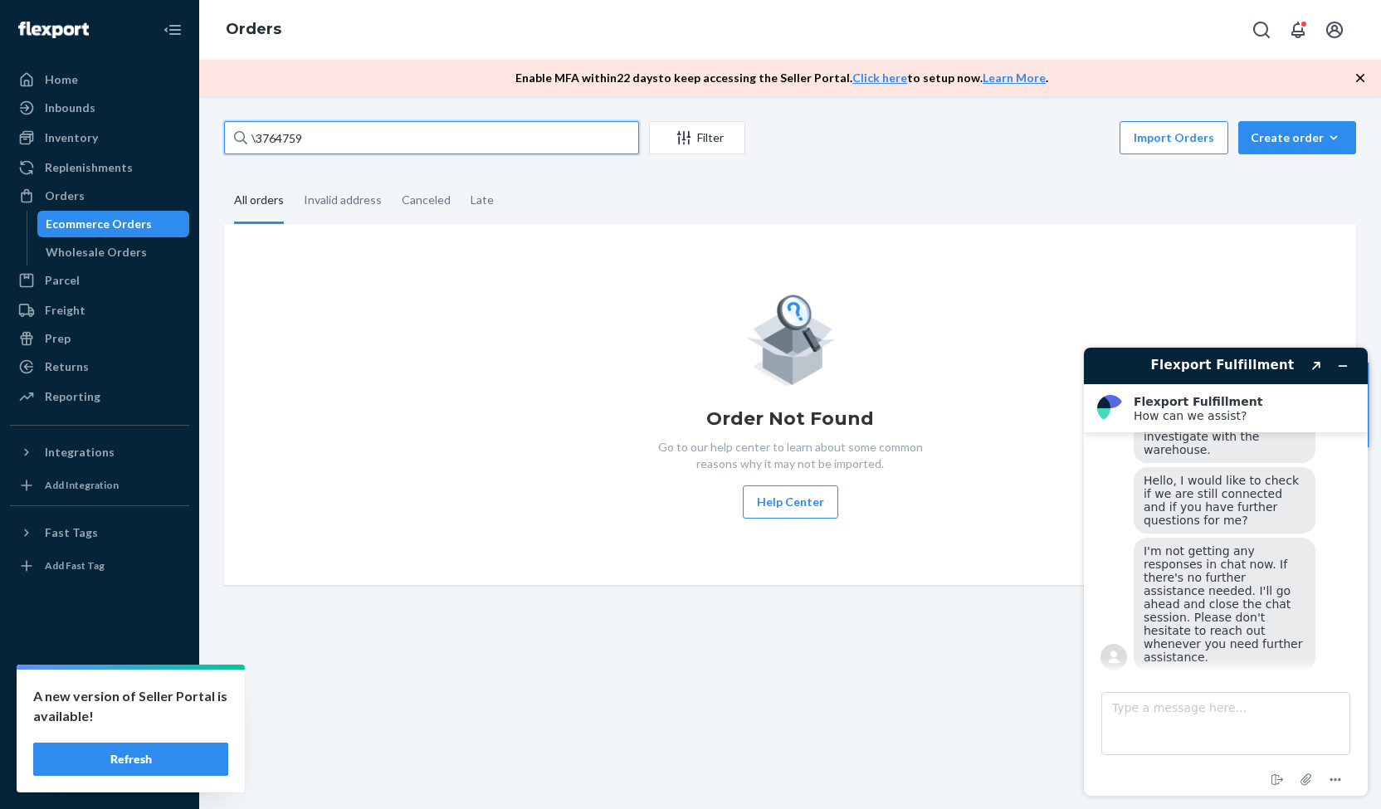
drag, startPoint x: 266, startPoint y: 143, endPoint x: 227, endPoint y: 143, distance: 38.2
click at [227, 143] on input "\3764759" at bounding box center [431, 137] width 415 height 33
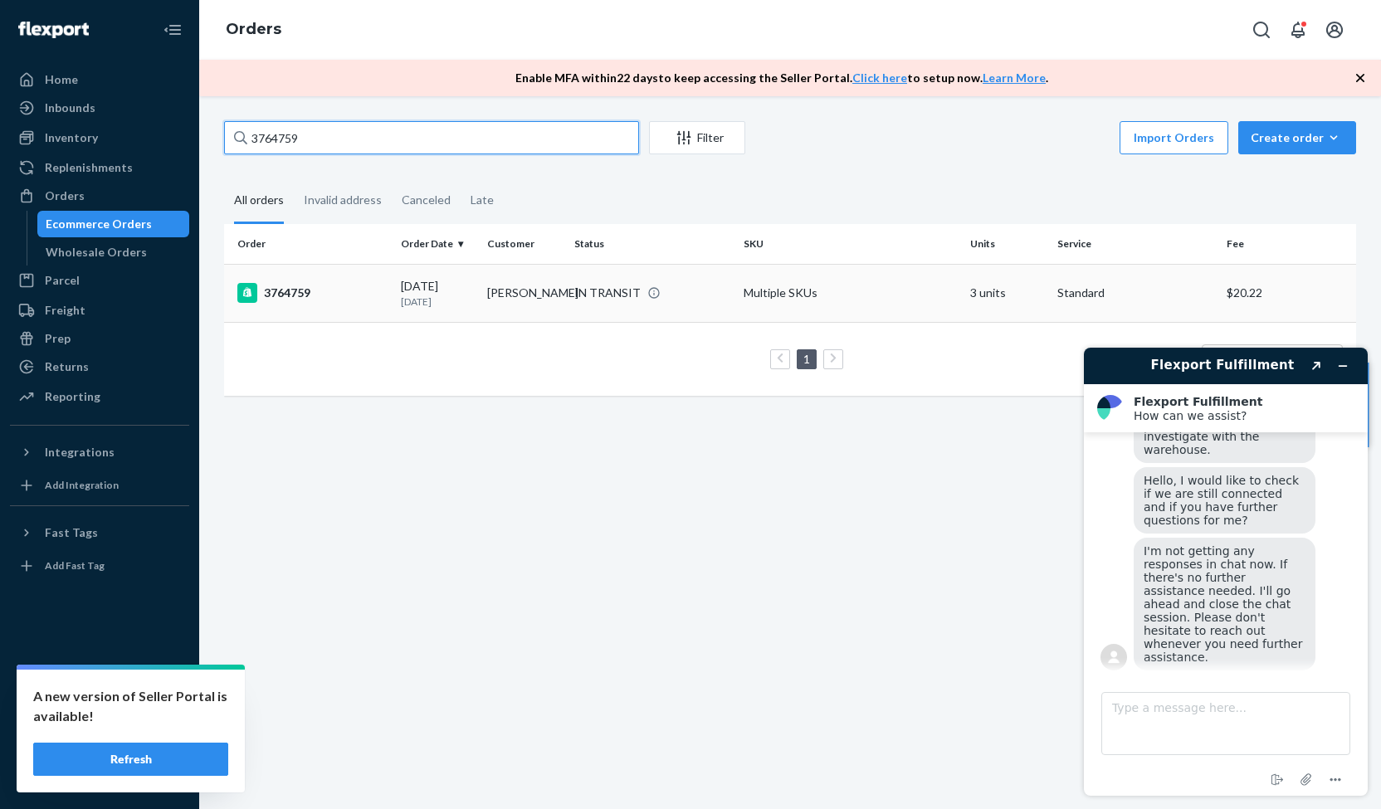
type input "3764759"
click at [295, 291] on div "3764759" at bounding box center [312, 293] width 150 height 20
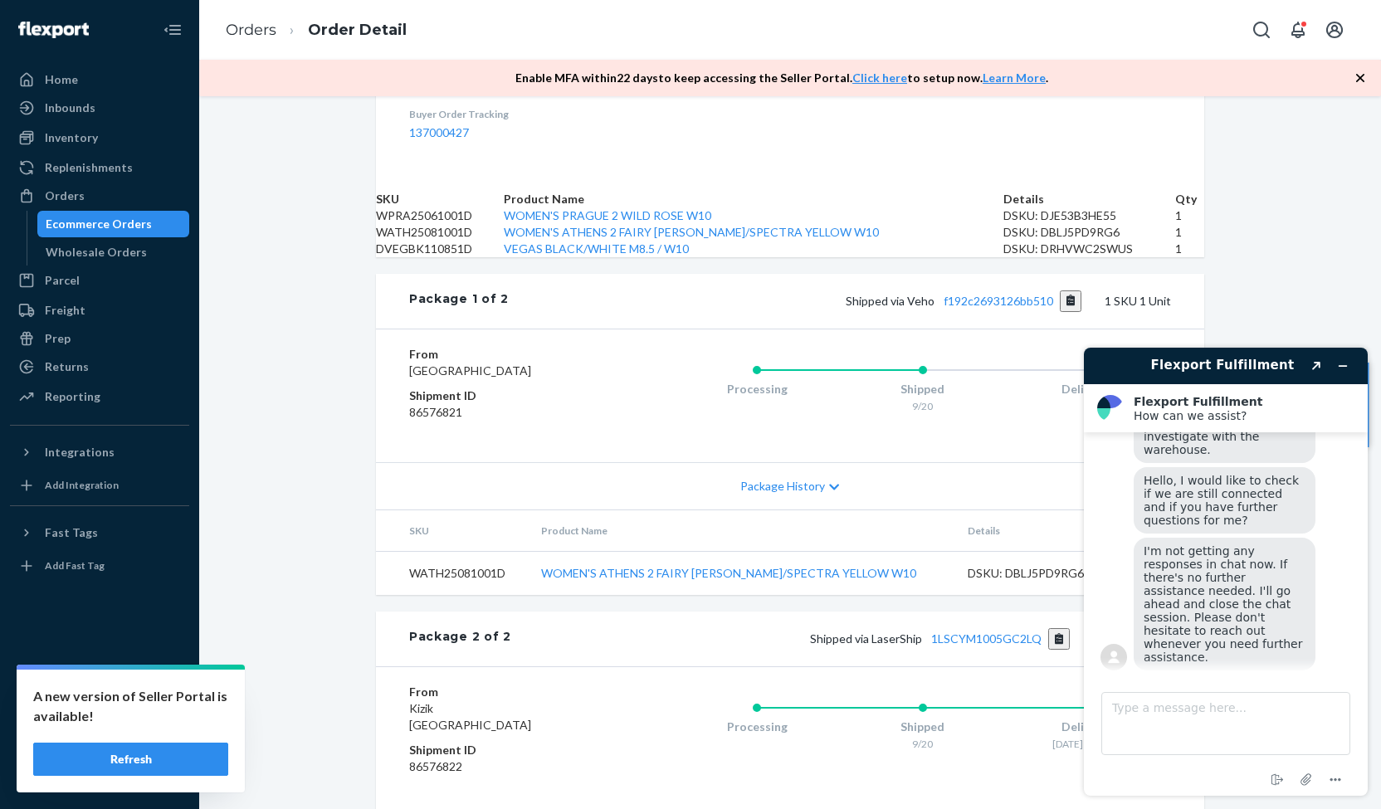
scroll to position [559, 0]
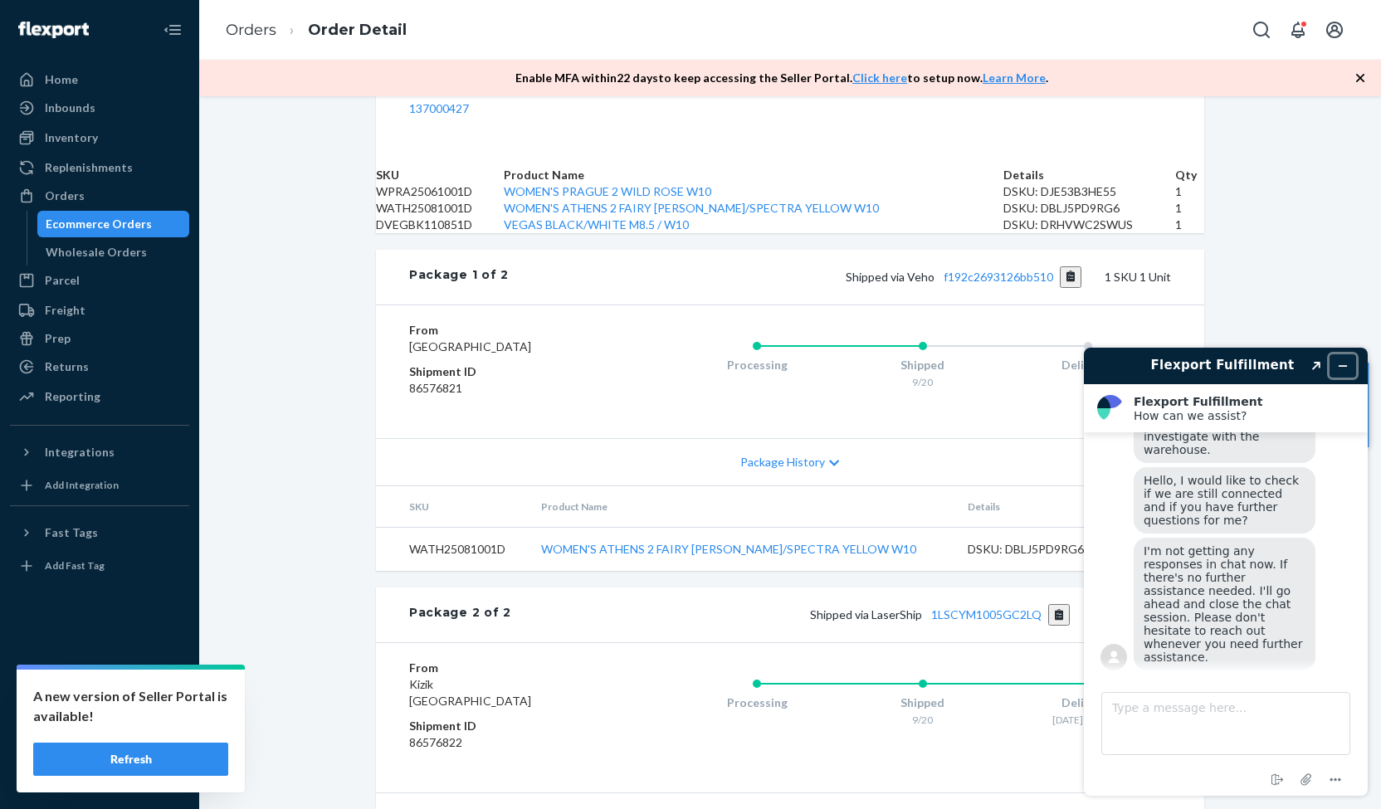
click at [1349, 365] on button "Minimize widget" at bounding box center [1343, 365] width 27 height 23
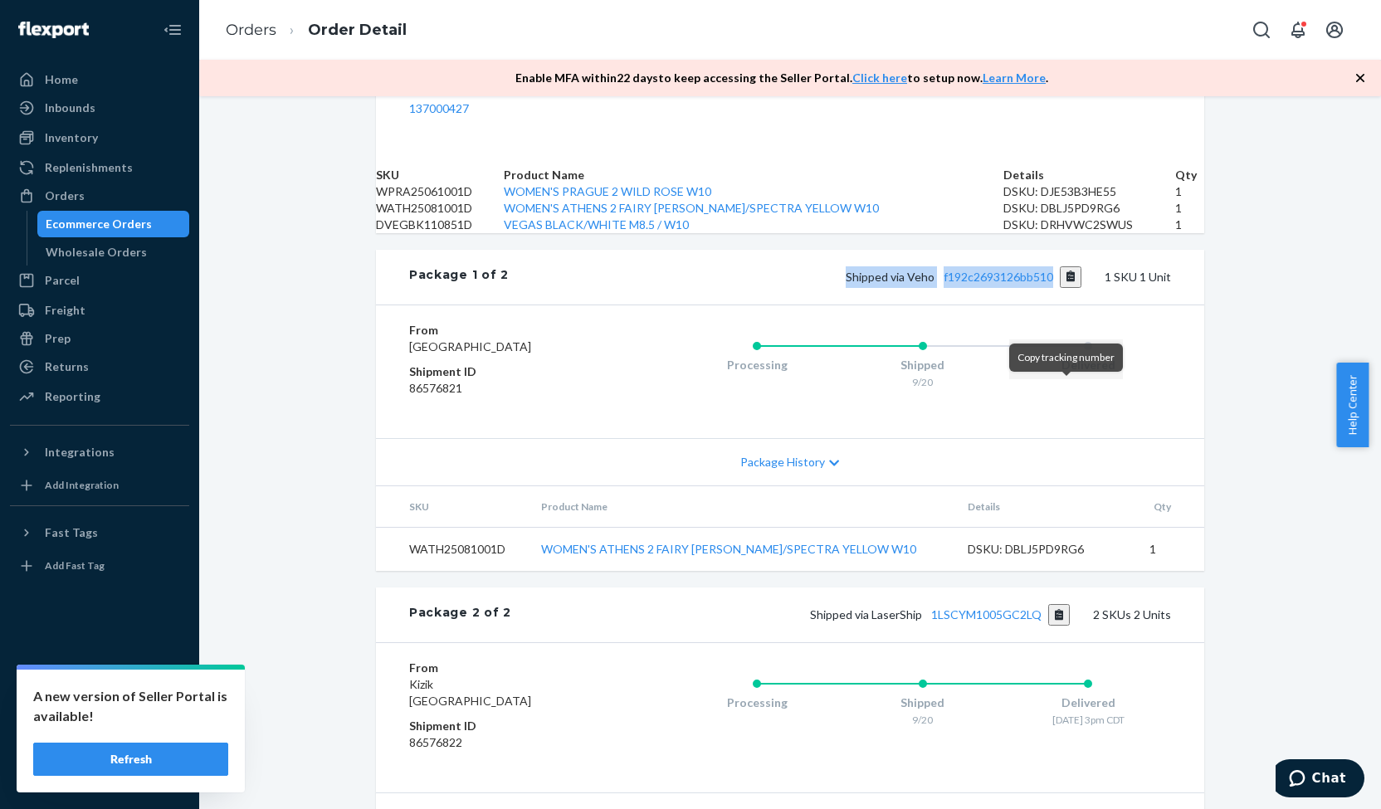
drag, startPoint x: 839, startPoint y: 393, endPoint x: 1055, endPoint y: 384, distance: 216.0
click at [1055, 288] on div "Shipped via Veho f192c2693126bb510 1 SKU 1 Unit" at bounding box center [840, 277] width 662 height 22
copy span "Shipped via Veho f192c2693126bb510"
